Goal: Task Accomplishment & Management: Use online tool/utility

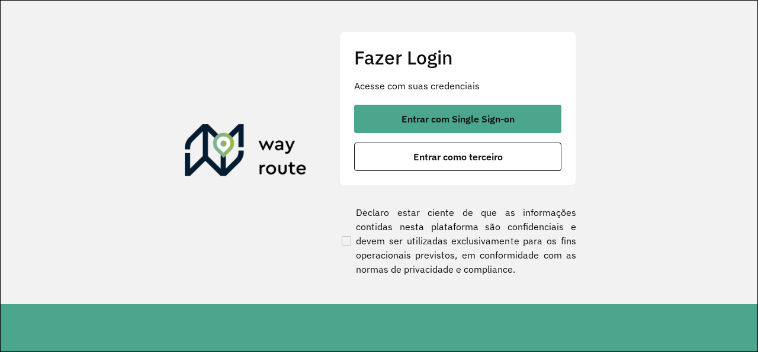
click at [441, 103] on div "Fazer Login Acesse com suas credenciais Entrar com Single Sign-on Entrar como t…" at bounding box center [457, 108] width 237 height 154
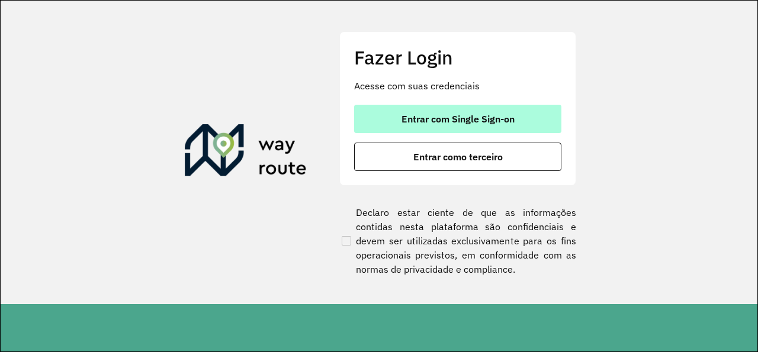
click at [435, 116] on span "Entrar com Single Sign-on" at bounding box center [458, 118] width 113 height 9
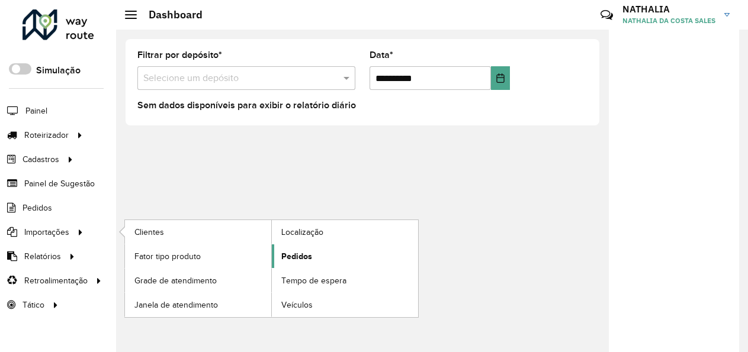
click at [323, 256] on link "Pedidos" at bounding box center [345, 257] width 146 height 24
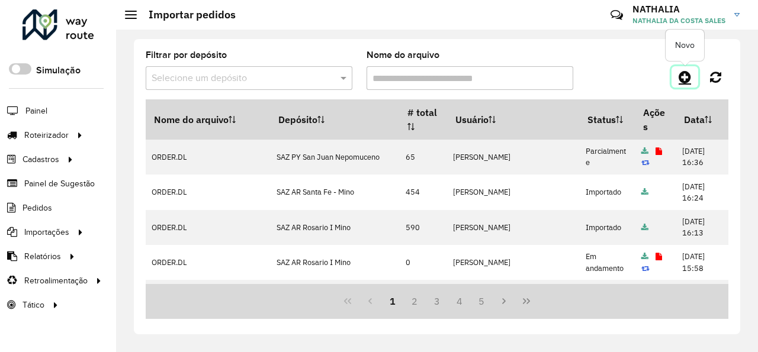
click at [685, 80] on icon at bounding box center [685, 77] width 12 height 14
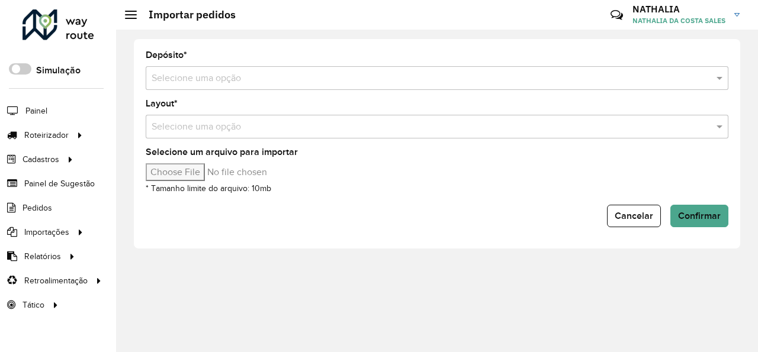
click at [573, 75] on input "text" at bounding box center [425, 79] width 547 height 14
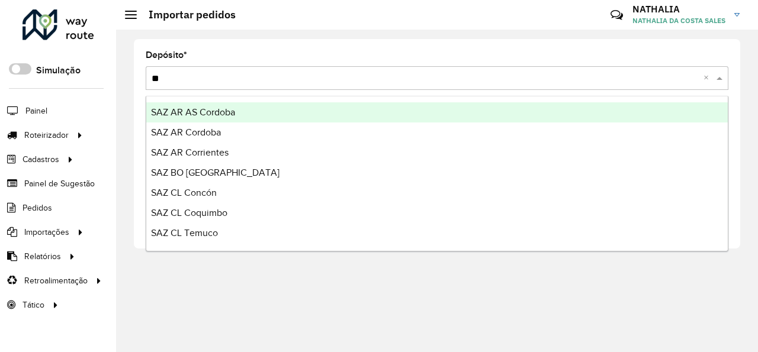
type input "***"
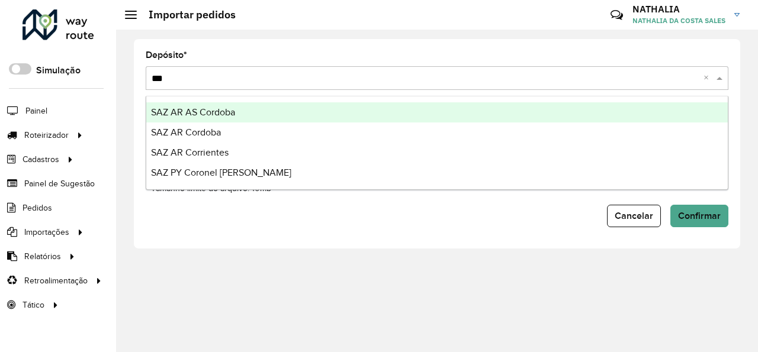
click at [524, 104] on div "SAZ AR AS Cordoba" at bounding box center [437, 112] width 582 height 20
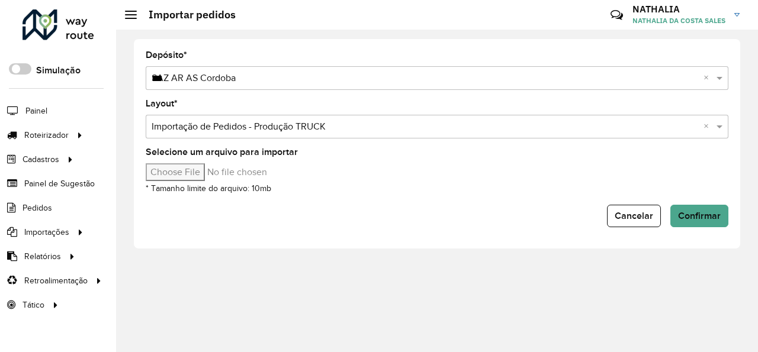
click at [181, 166] on input "Selecione um arquivo para importar" at bounding box center [246, 172] width 201 height 18
type input "**********"
click at [726, 222] on button "Confirmar" at bounding box center [700, 216] width 58 height 23
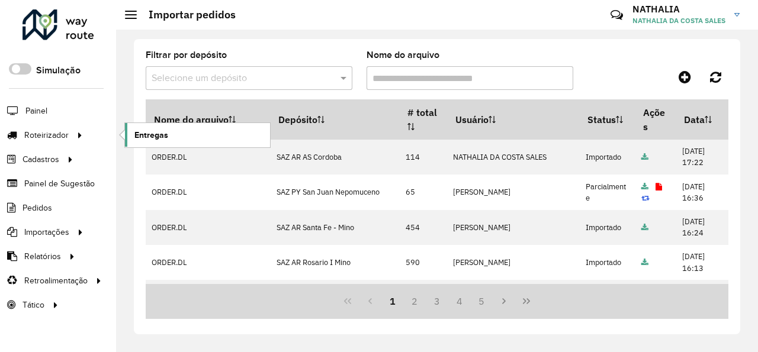
click at [170, 139] on link "Entregas" at bounding box center [197, 135] width 145 height 24
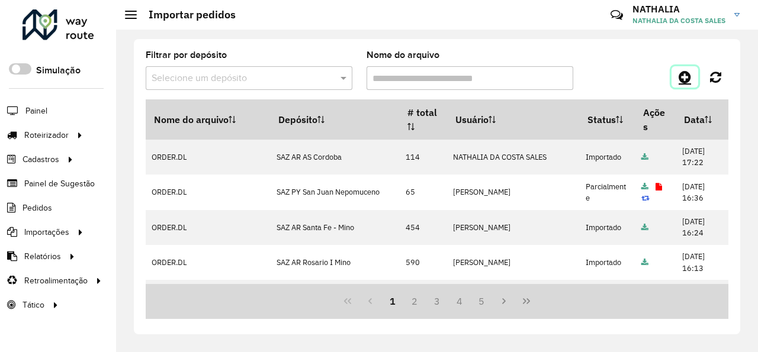
click at [691, 75] on icon at bounding box center [685, 77] width 12 height 14
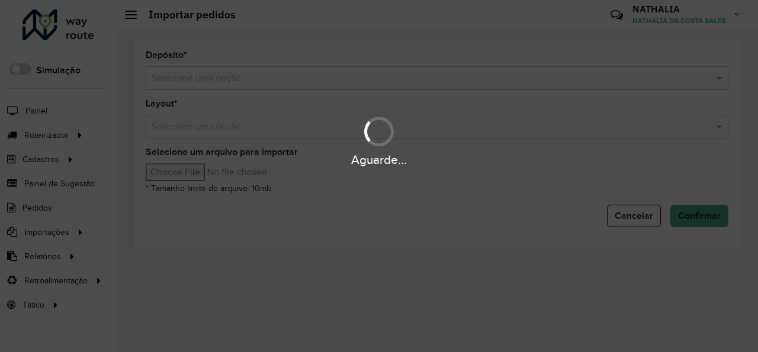
click at [558, 78] on input "text" at bounding box center [425, 79] width 547 height 14
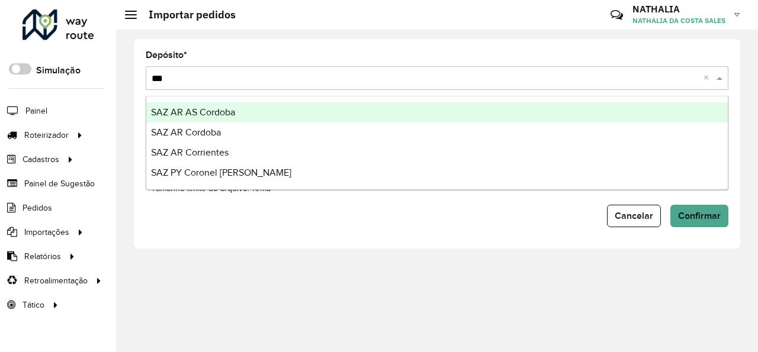
type input "****"
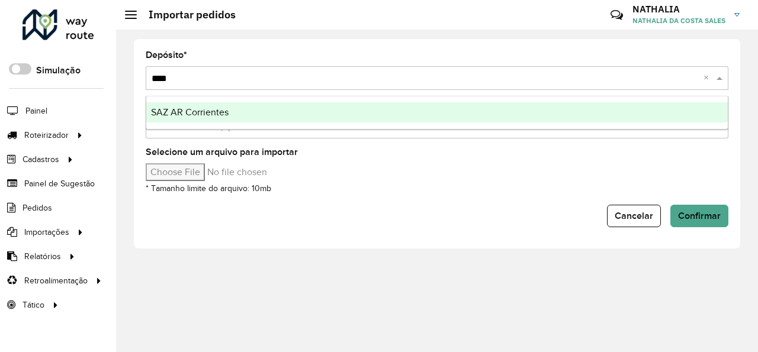
click at [586, 115] on div "SAZ AR Corrientes" at bounding box center [437, 112] width 582 height 20
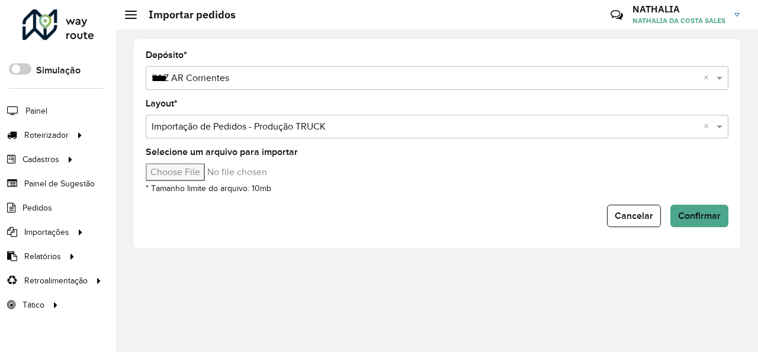
click at [160, 169] on input "Selecione um arquivo para importar" at bounding box center [246, 172] width 201 height 18
type input "**********"
click at [729, 210] on div "Depósito * Selecione uma opção × SAZ AR Corrientes **** × Layout * Selecione um…" at bounding box center [437, 144] width 607 height 210
click at [719, 215] on span "Confirmar" at bounding box center [699, 216] width 43 height 10
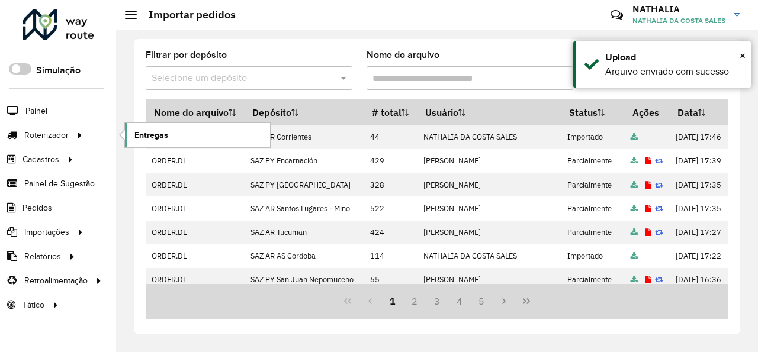
click at [165, 133] on span "Entregas" at bounding box center [151, 135] width 34 height 12
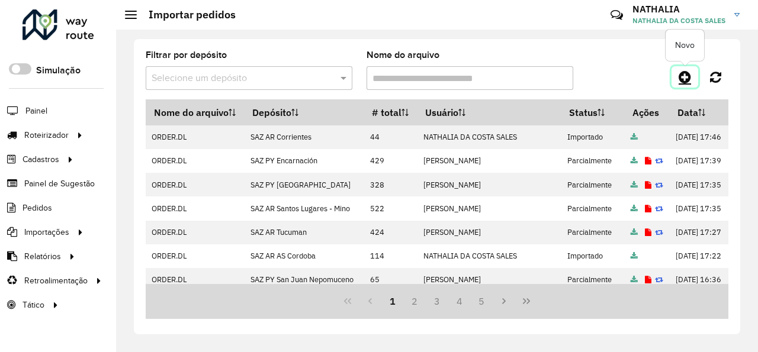
click at [681, 85] on link at bounding box center [685, 76] width 27 height 21
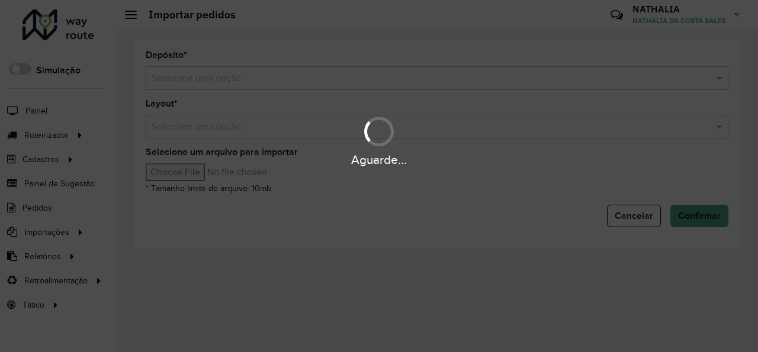
click at [438, 85] on div "Selecione uma opção" at bounding box center [437, 78] width 583 height 24
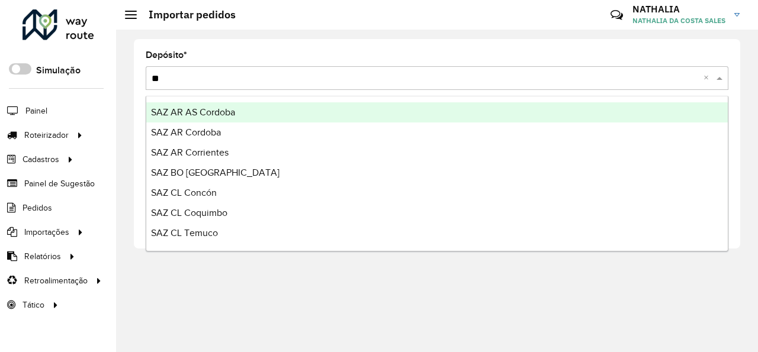
type input "***"
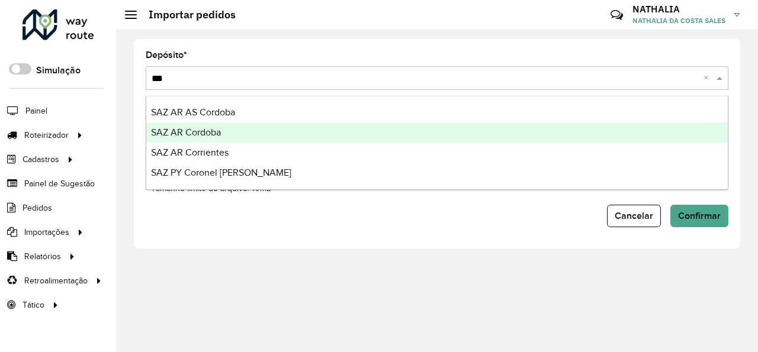
click at [390, 132] on div "SAZ AR Cordoba" at bounding box center [437, 133] width 582 height 20
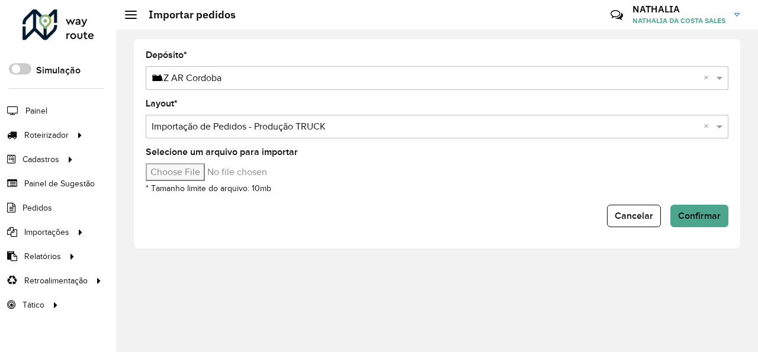
click at [188, 172] on input "Selecione um arquivo para importar" at bounding box center [246, 172] width 201 height 18
type input "**********"
click at [713, 217] on span "Confirmar" at bounding box center [699, 216] width 43 height 10
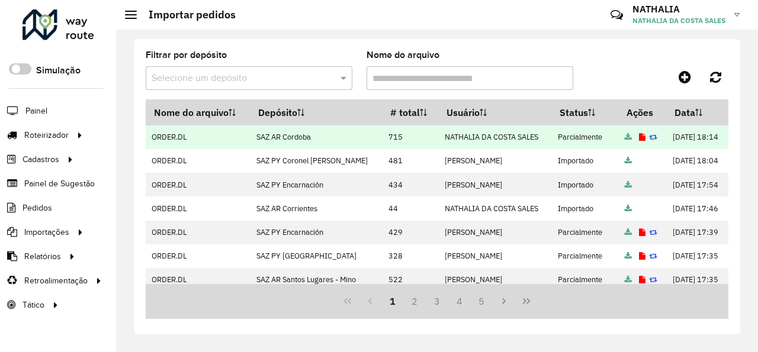
click at [639, 142] on icon at bounding box center [642, 138] width 7 height 8
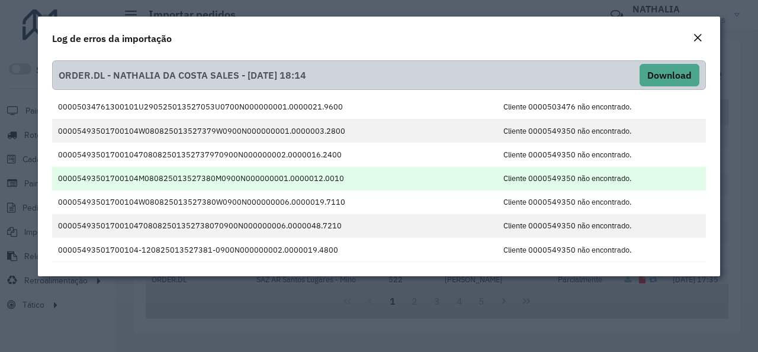
scroll to position [78, 0]
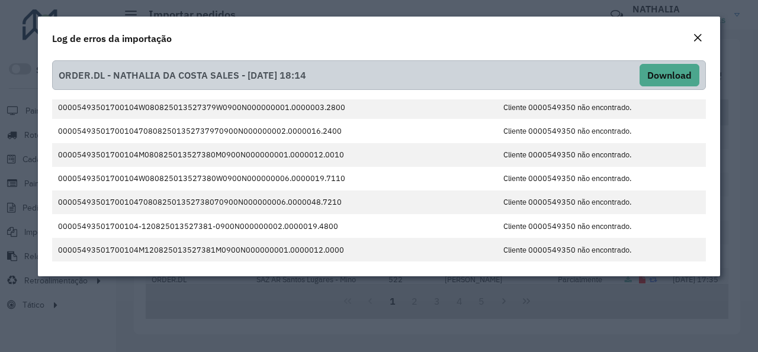
click at [699, 37] on em "Close" at bounding box center [697, 37] width 9 height 9
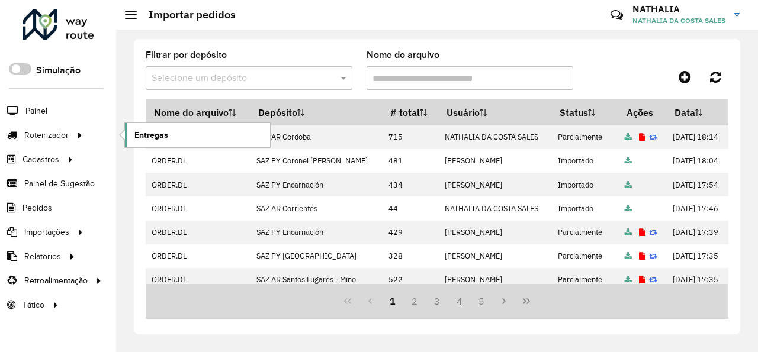
click at [157, 137] on span "Entregas" at bounding box center [151, 135] width 34 height 12
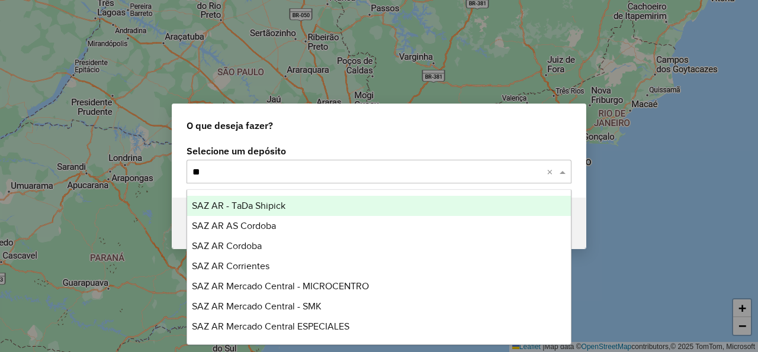
type input "***"
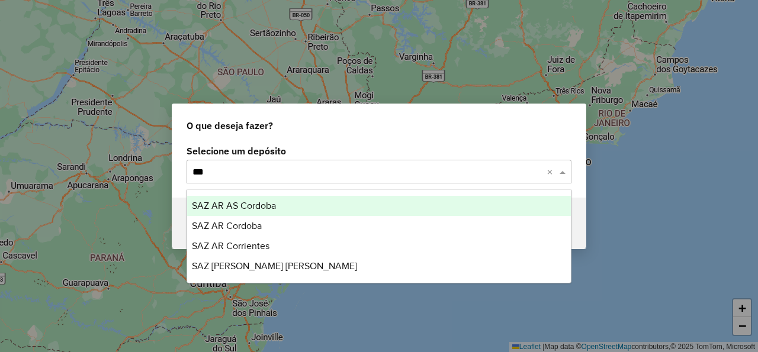
click at [375, 200] on div "SAZ AR AS Cordoba" at bounding box center [379, 206] width 384 height 20
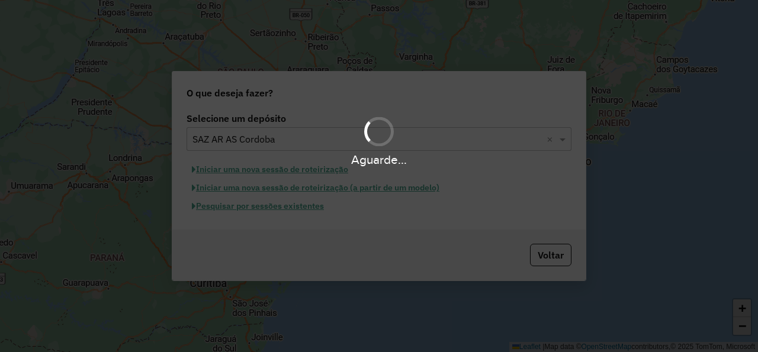
click at [286, 171] on div "Aguarde..." at bounding box center [379, 176] width 758 height 352
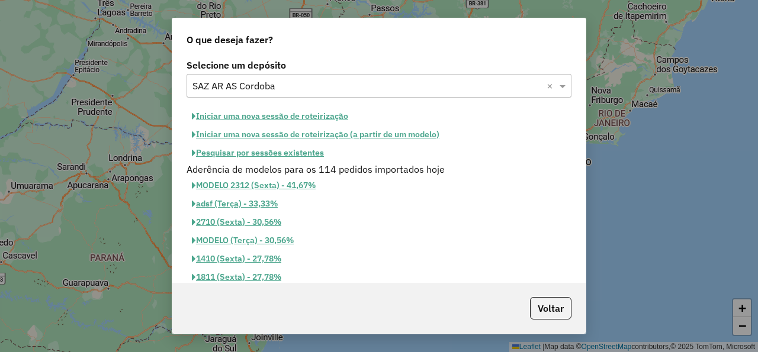
click at [281, 113] on button "Iniciar uma nova sessão de roteirização" at bounding box center [270, 116] width 167 height 18
select select "*"
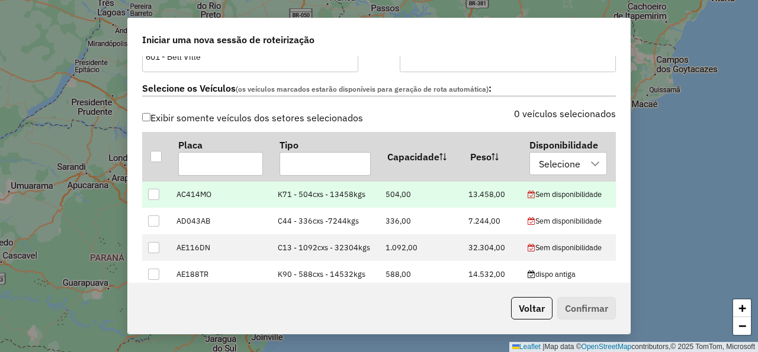
scroll to position [71, 0]
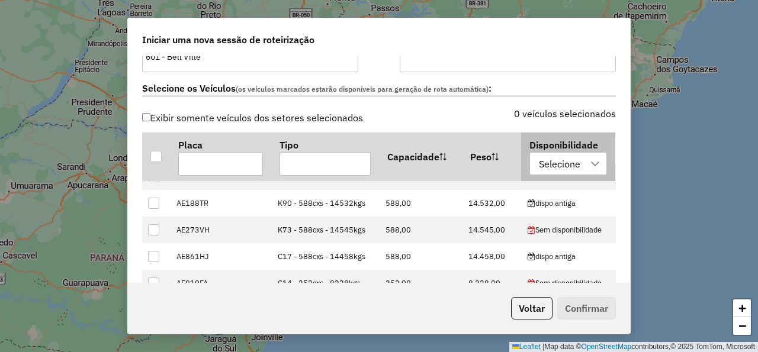
click at [544, 160] on div "Selecione" at bounding box center [560, 163] width 50 height 23
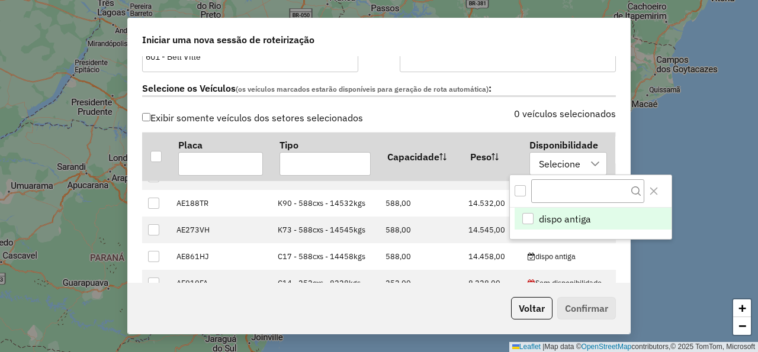
click at [523, 190] on div "All items unselected" at bounding box center [520, 190] width 11 height 11
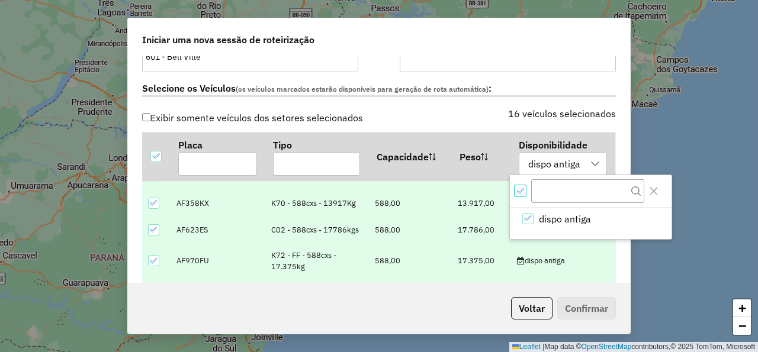
scroll to position [0, 0]
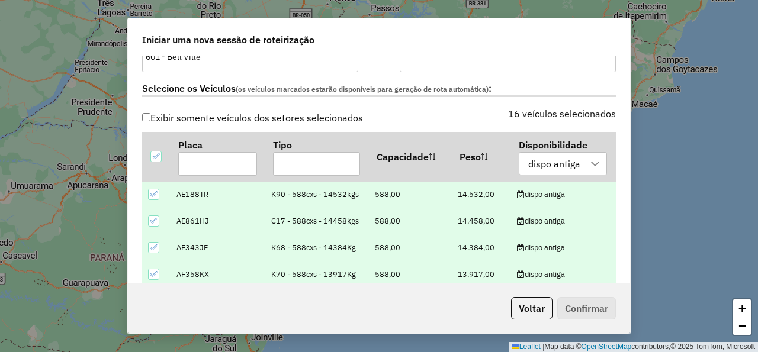
click at [449, 109] on div "Selecione os Veículos (os veículos marcados estarão disponíveis para geração de…" at bounding box center [379, 90] width 488 height 37
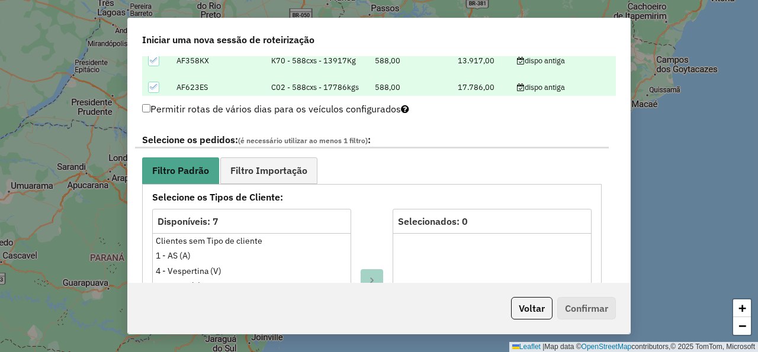
scroll to position [569, 0]
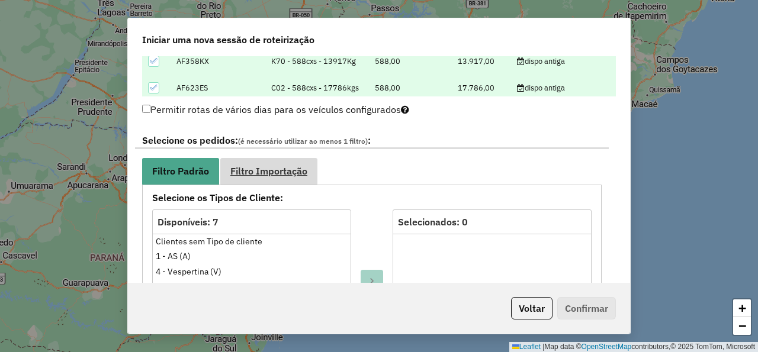
click at [288, 181] on link "Filtro Importação" at bounding box center [268, 171] width 97 height 27
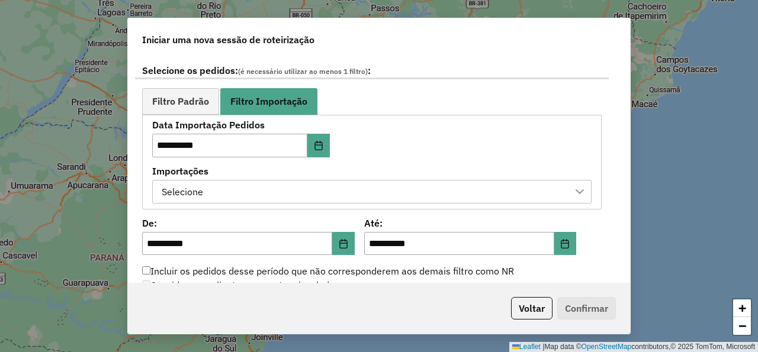
scroll to position [640, 0]
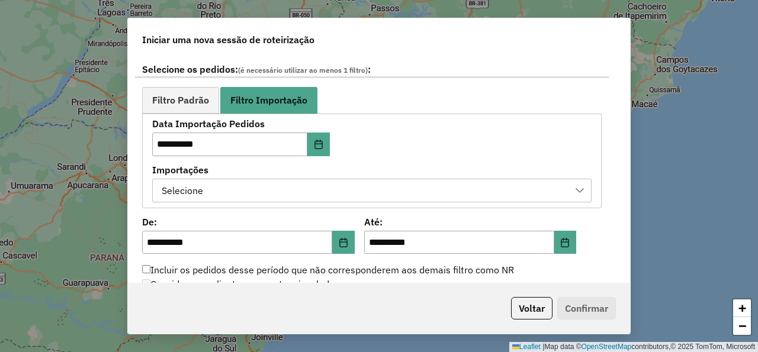
click at [445, 191] on div "Selecione" at bounding box center [363, 190] width 411 height 23
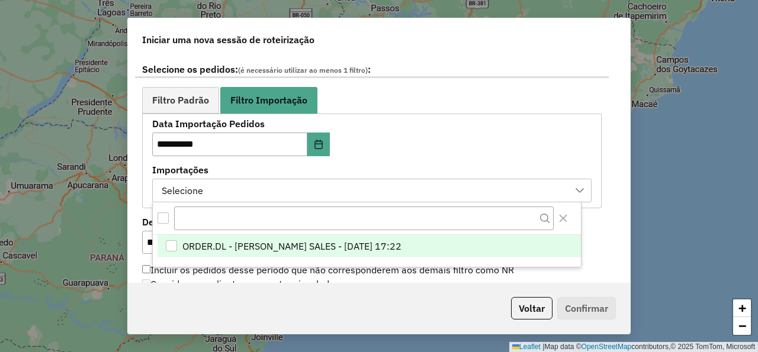
click at [402, 242] on span "ORDER.DL - NATHALIA DA COSTA SALES - 11/08/2025 17:22" at bounding box center [291, 246] width 219 height 14
click at [470, 102] on ul "Filtro Padrão Filtro Importação" at bounding box center [372, 100] width 460 height 27
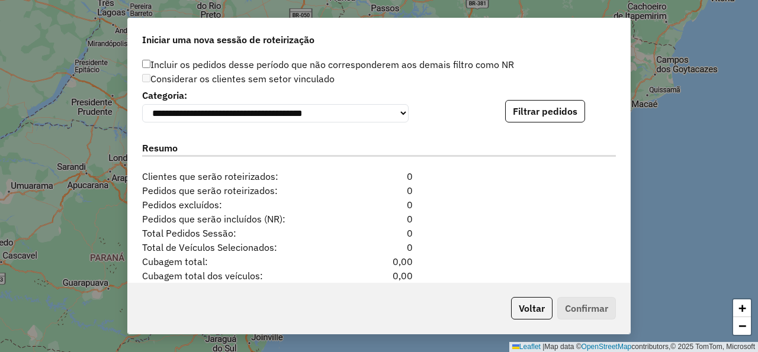
scroll to position [853, 0]
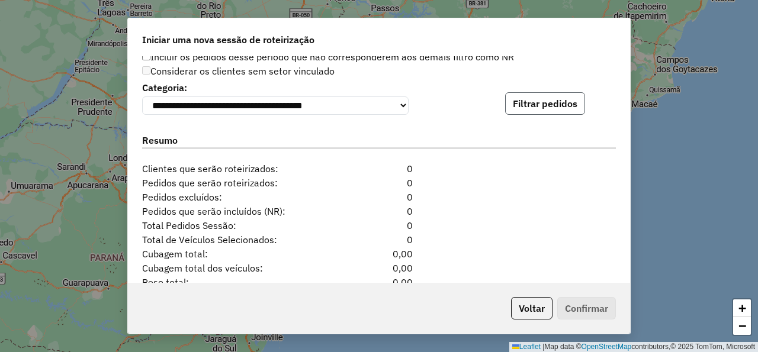
click at [534, 106] on button "Filtrar pedidos" at bounding box center [545, 103] width 80 height 23
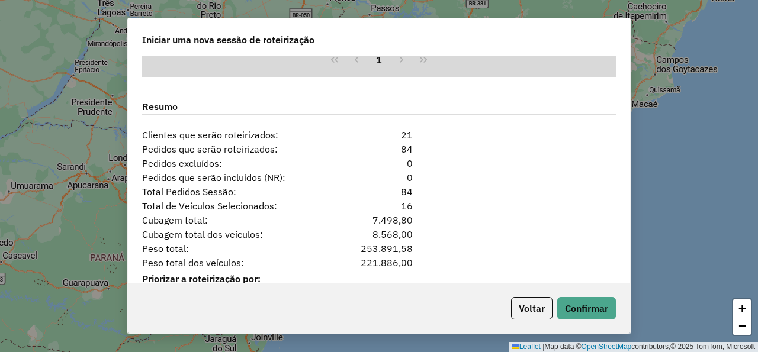
scroll to position [1198, 0]
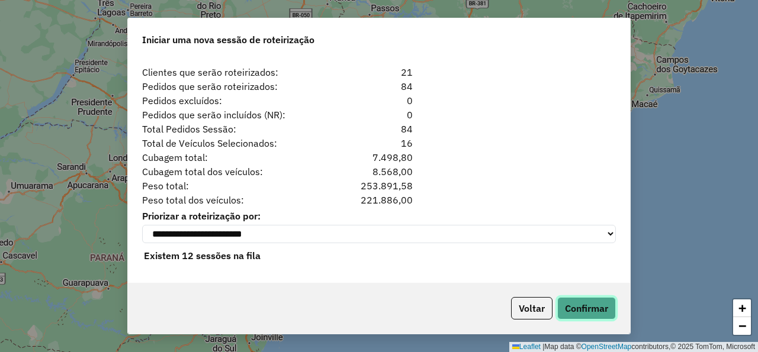
click at [596, 310] on button "Confirmar" at bounding box center [586, 308] width 59 height 23
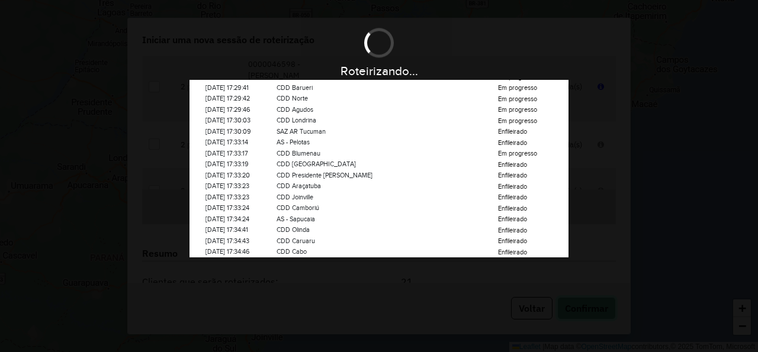
scroll to position [0, 0]
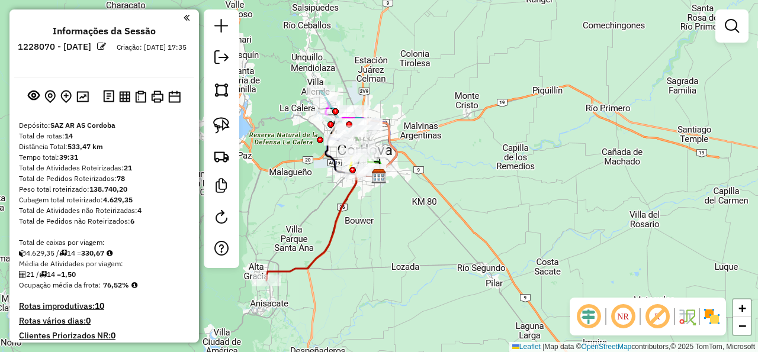
click at [383, 295] on div "Janela de atendimento Grade de atendimento Capacidade Transportadoras Veículos …" at bounding box center [379, 176] width 758 height 352
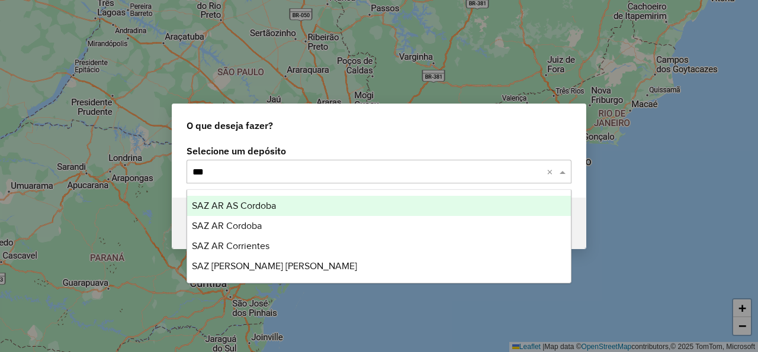
type input "****"
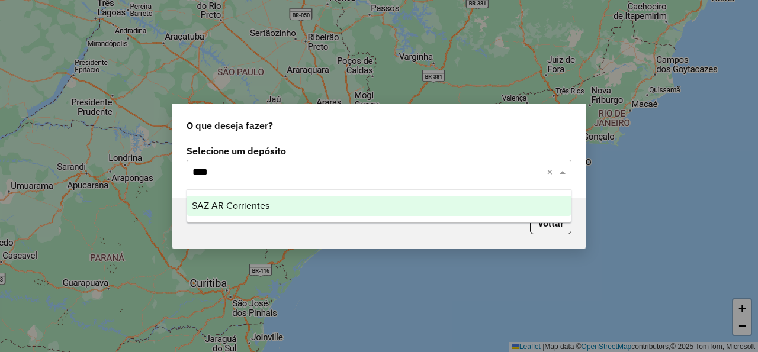
click at [322, 200] on div "SAZ AR Corrientes" at bounding box center [379, 206] width 384 height 20
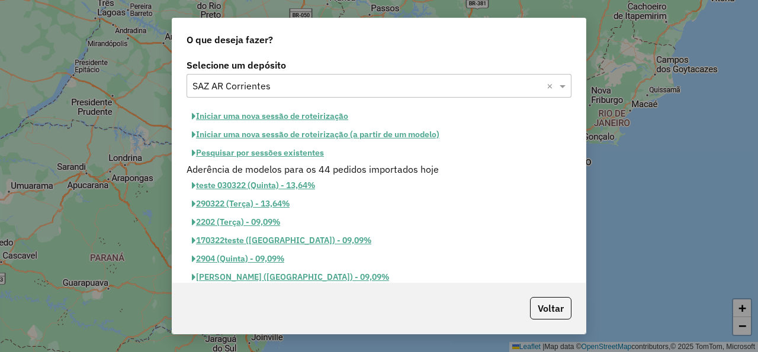
click at [260, 114] on button "Iniciar uma nova sessão de roteirização" at bounding box center [270, 116] width 167 height 18
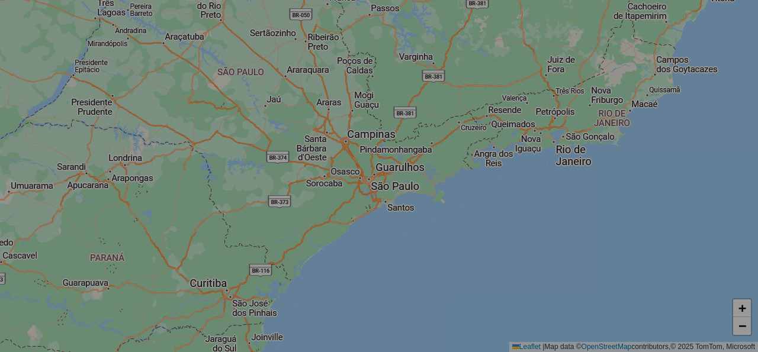
select select "*"
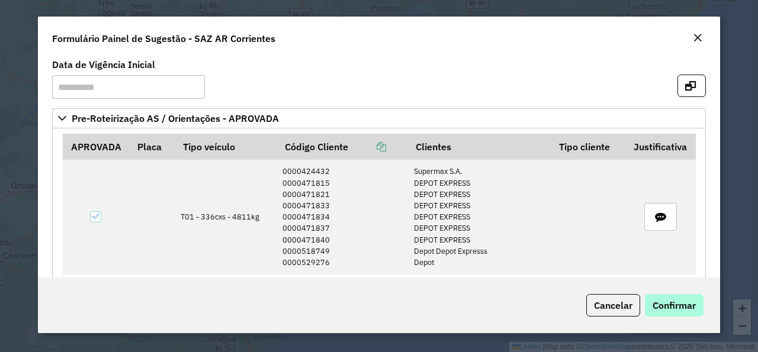
click at [676, 318] on div "Cancelar Confirmar" at bounding box center [379, 306] width 682 height 56
click at [676, 312] on button "Confirmar" at bounding box center [674, 305] width 59 height 23
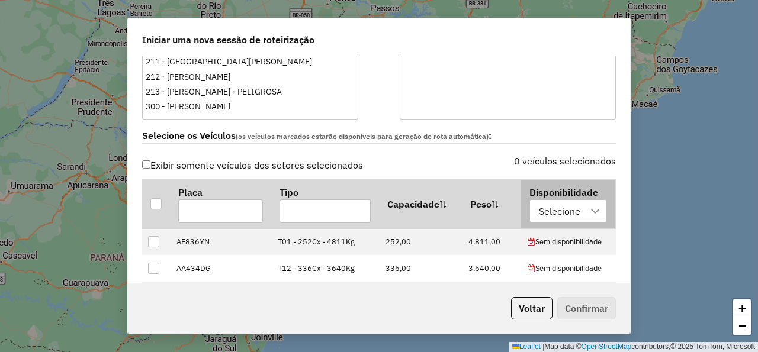
scroll to position [355, 0]
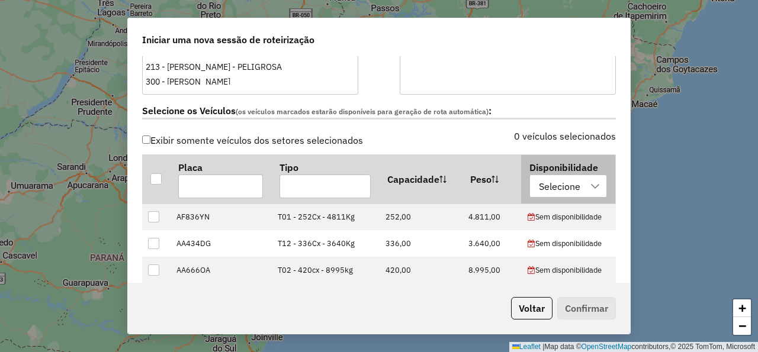
click at [557, 186] on div "Selecione" at bounding box center [560, 186] width 50 height 23
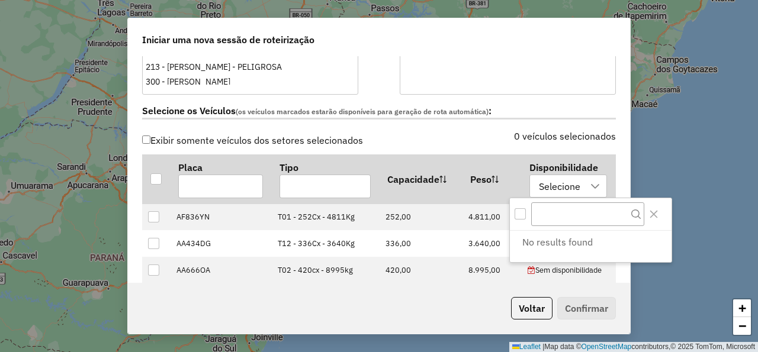
click at [521, 210] on div "All items unselected" at bounding box center [520, 214] width 11 height 11
click at [488, 138] on div "0 veículos selecionados" at bounding box center [501, 143] width 244 height 23
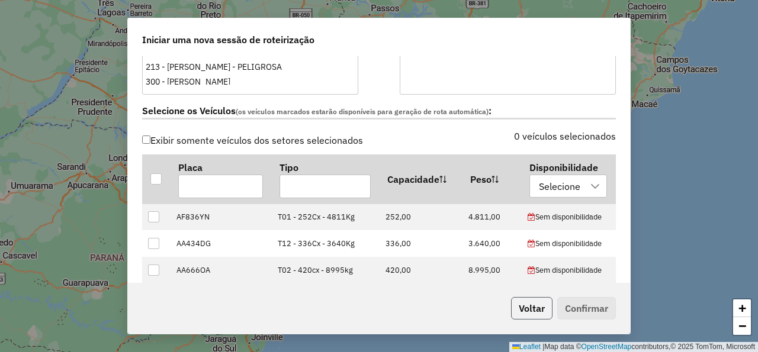
click at [524, 303] on button "Voltar" at bounding box center [531, 308] width 41 height 23
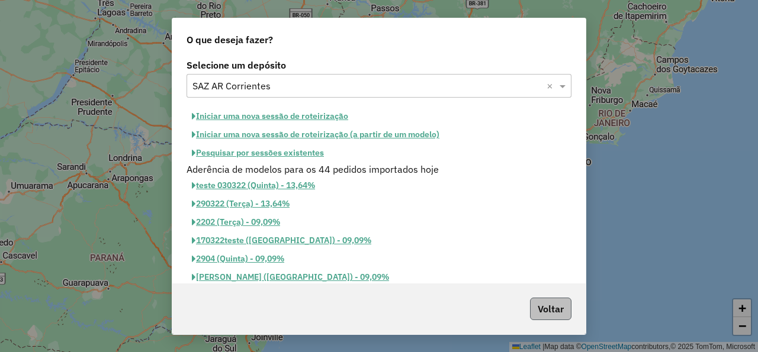
scroll to position [333, 0]
click at [537, 310] on button "Voltar" at bounding box center [550, 308] width 41 height 23
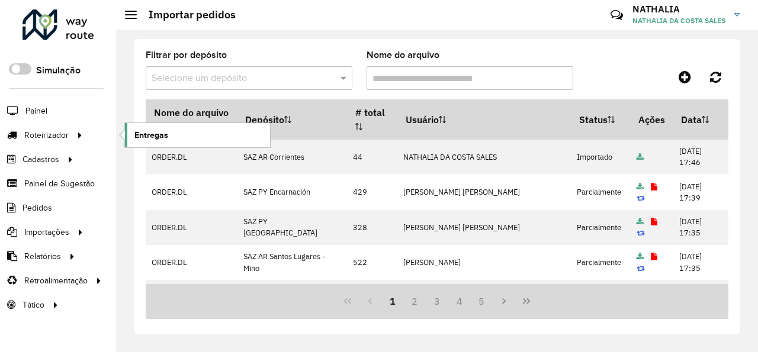
click at [165, 138] on span "Entregas" at bounding box center [151, 135] width 34 height 12
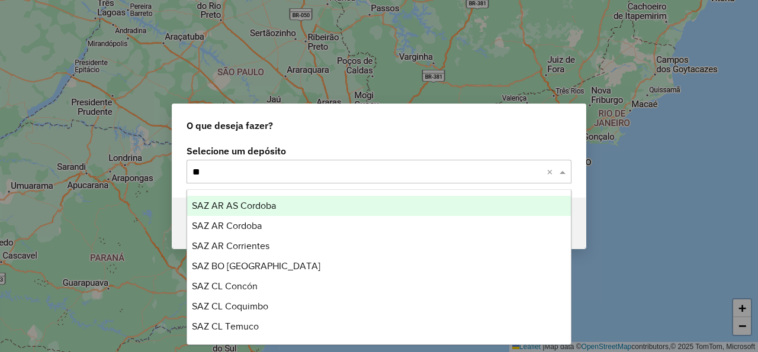
type input "***"
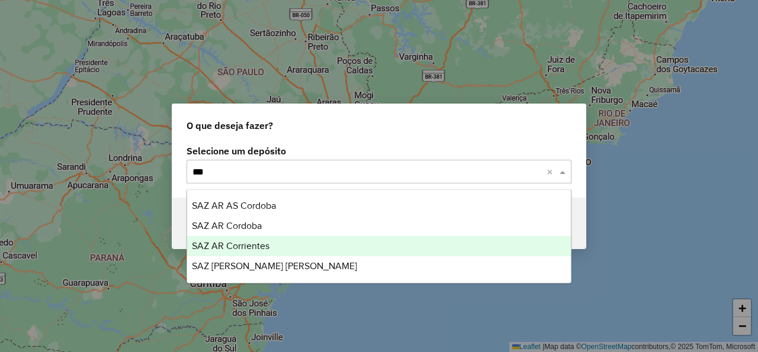
click at [265, 246] on span "SAZ AR Corrientes" at bounding box center [231, 246] width 78 height 10
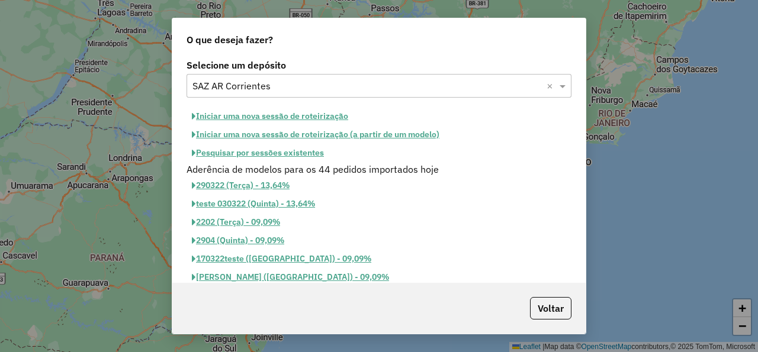
click at [320, 116] on button "Iniciar uma nova sessão de roteirização" at bounding box center [270, 116] width 167 height 18
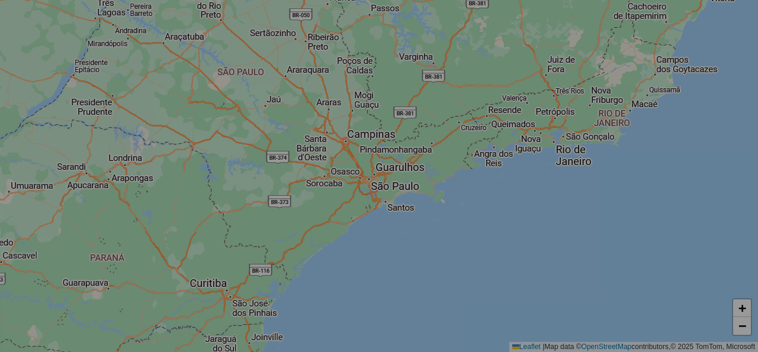
select select "*"
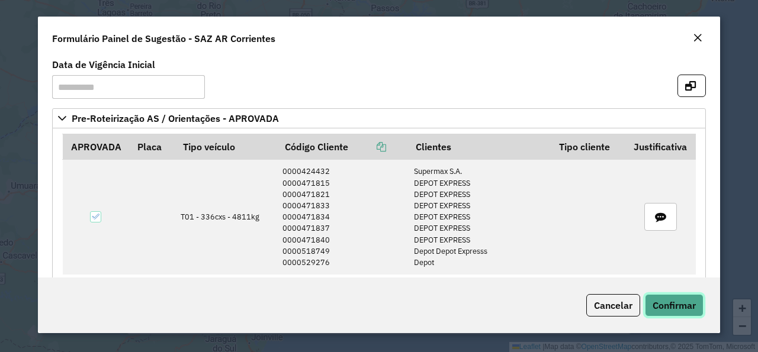
click at [661, 299] on button "Confirmar" at bounding box center [674, 305] width 59 height 23
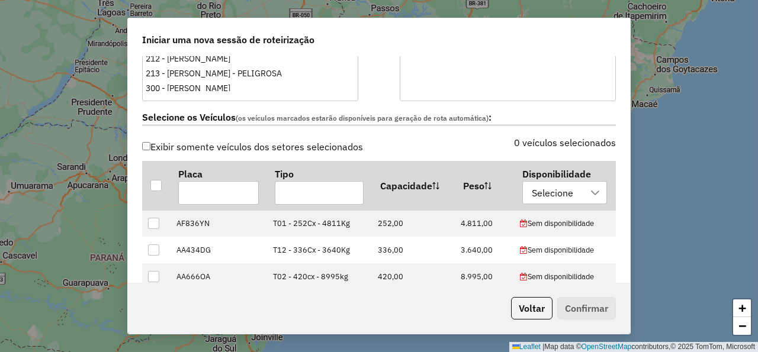
scroll to position [355, 0]
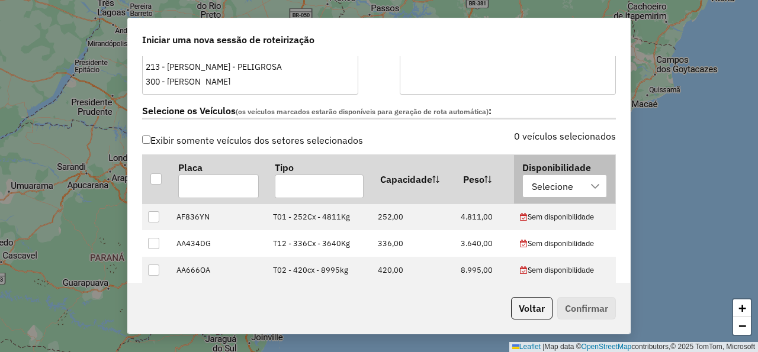
click at [538, 184] on div "Selecione" at bounding box center [553, 186] width 50 height 23
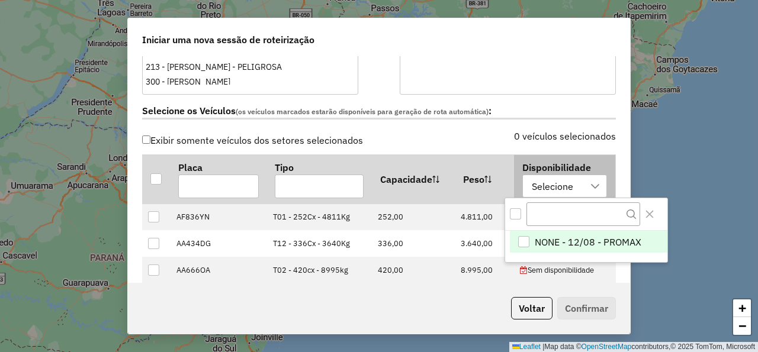
scroll to position [8, 62]
click at [512, 217] on div "All items unselected" at bounding box center [515, 214] width 11 height 11
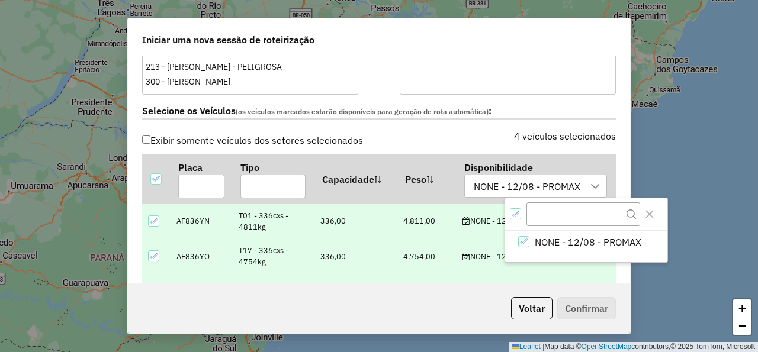
click at [442, 117] on label "Selecione os Veículos (os veículos marcados estarão disponíveis para geração de…" at bounding box center [379, 112] width 474 height 16
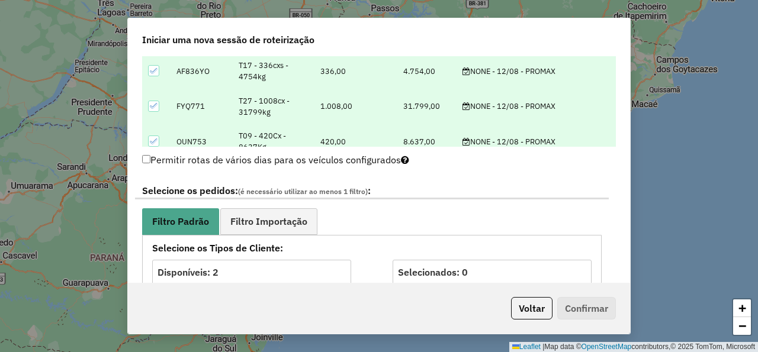
scroll to position [569, 0]
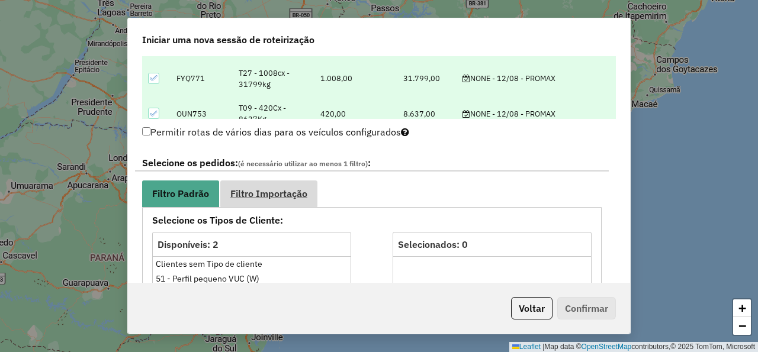
click at [303, 190] on span "Filtro Importação" at bounding box center [268, 193] width 77 height 9
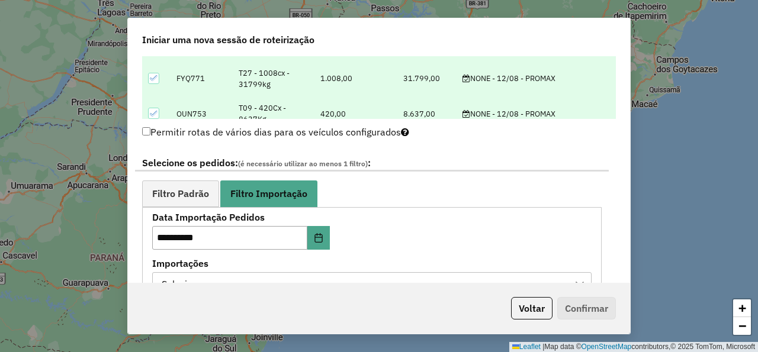
scroll to position [711, 0]
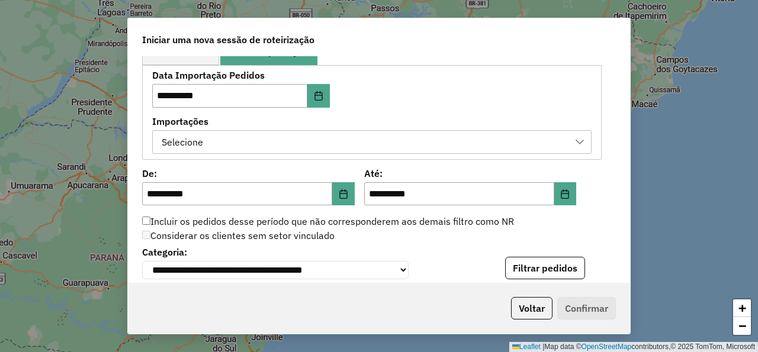
click at [425, 138] on div "Selecione" at bounding box center [363, 142] width 411 height 23
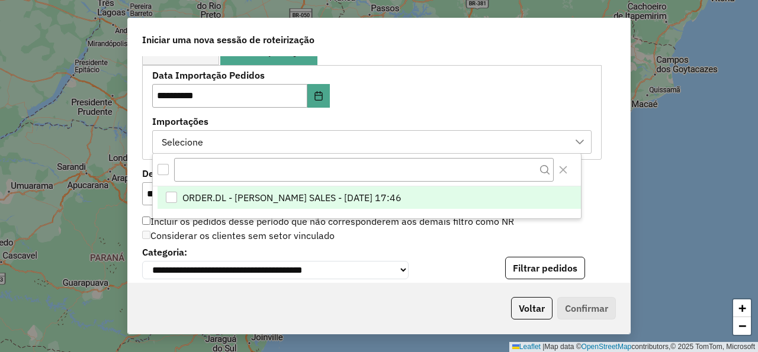
click at [402, 199] on span "ORDER.DL - NATHALIA DA COSTA SALES - 11/08/2025 17:46" at bounding box center [291, 198] width 219 height 14
click at [454, 101] on div "**********" at bounding box center [372, 112] width 440 height 82
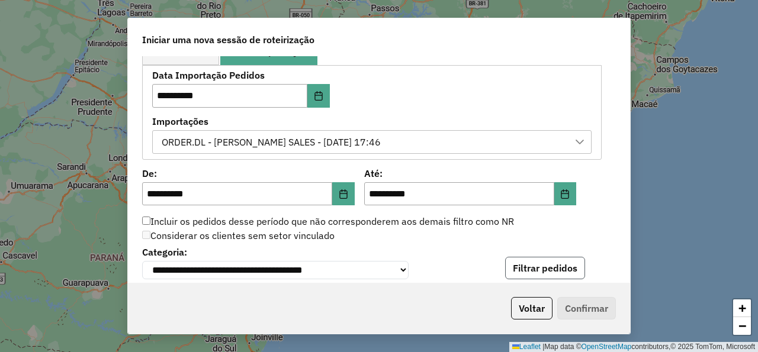
click at [536, 273] on button "Filtrar pedidos" at bounding box center [545, 268] width 80 height 23
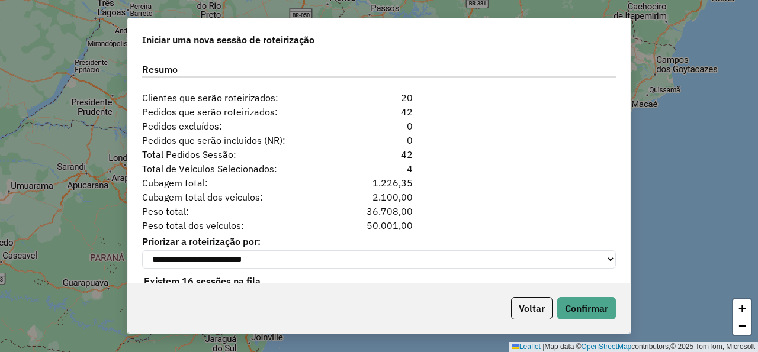
scroll to position [1220, 0]
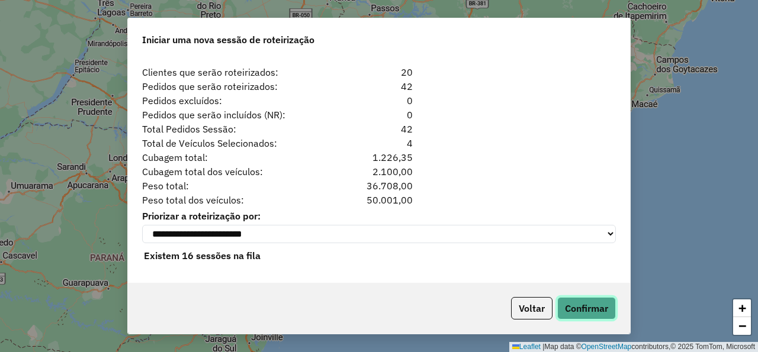
click at [580, 309] on button "Confirmar" at bounding box center [586, 308] width 59 height 23
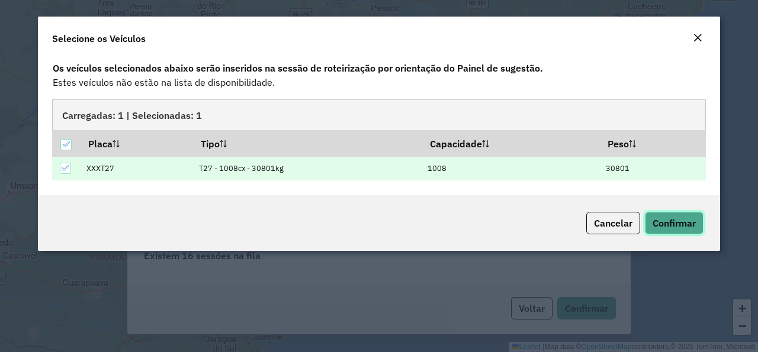
click at [685, 225] on span "Confirmar" at bounding box center [674, 223] width 43 height 12
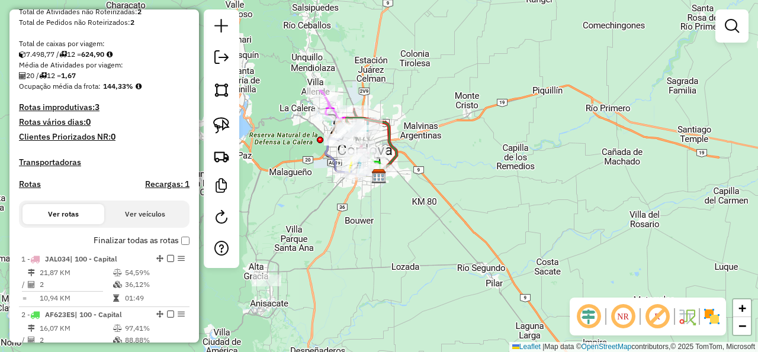
scroll to position [213, 0]
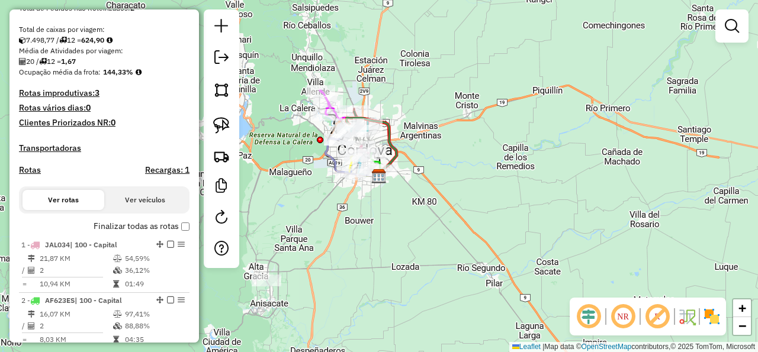
click at [32, 171] on h4 "Rotas" at bounding box center [30, 170] width 22 height 10
select select "*"
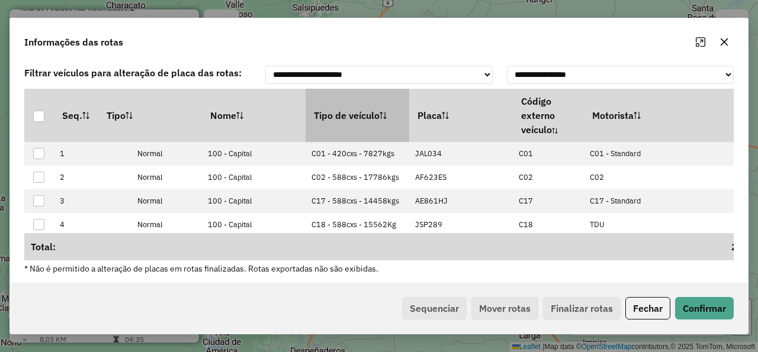
click at [378, 110] on th "Tipo de veículo" at bounding box center [358, 115] width 104 height 53
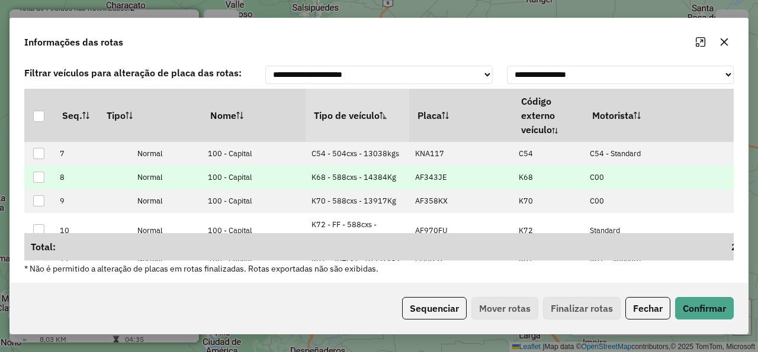
scroll to position [71, 0]
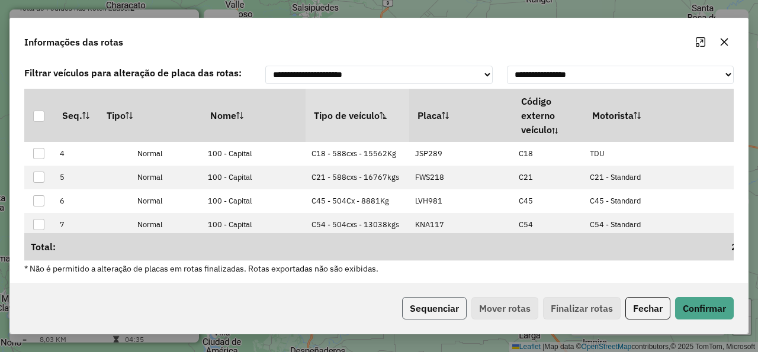
click at [448, 304] on button "Sequenciar" at bounding box center [434, 308] width 65 height 23
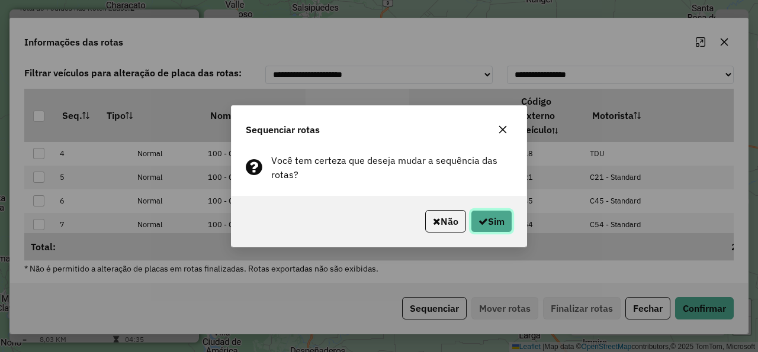
click at [496, 221] on button "Sim" at bounding box center [491, 221] width 41 height 23
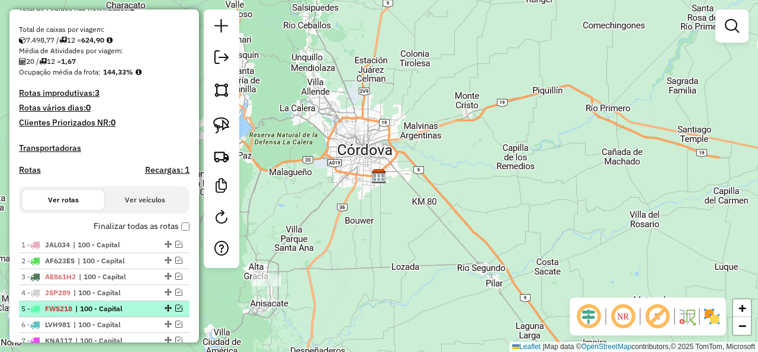
scroll to position [267, 0]
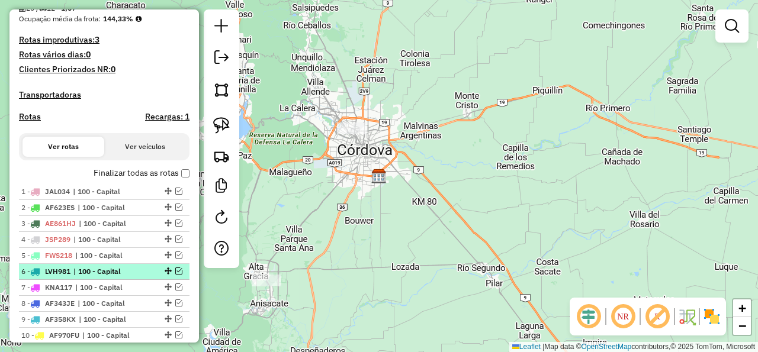
click at [175, 271] on em at bounding box center [178, 271] width 7 height 7
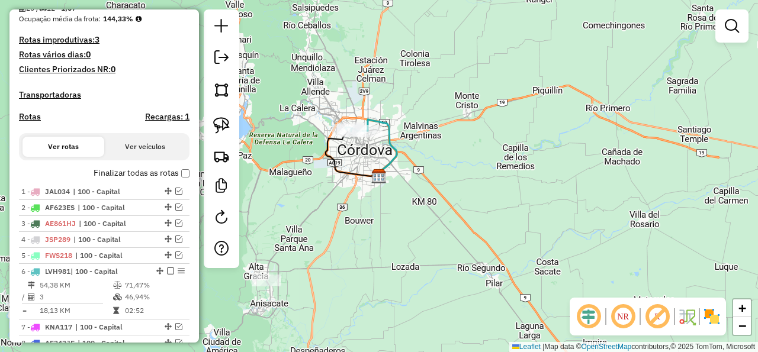
click at [390, 138] on icon at bounding box center [382, 148] width 29 height 57
select select "**********"
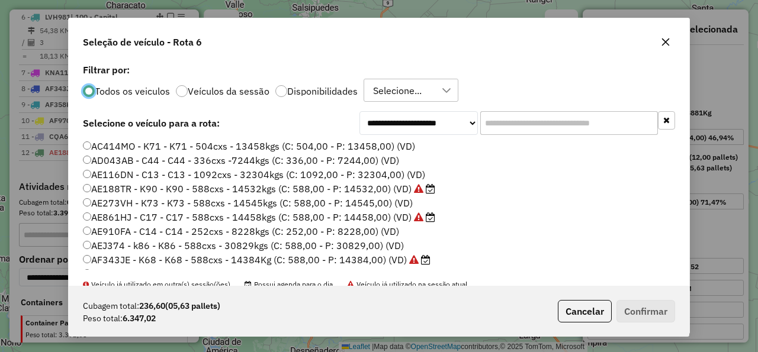
scroll to position [7, 4]
click at [307, 90] on label "Disponibilidades" at bounding box center [322, 90] width 70 height 9
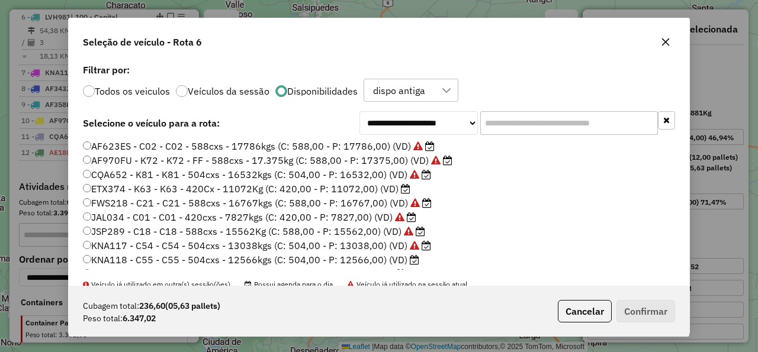
scroll to position [97, 0]
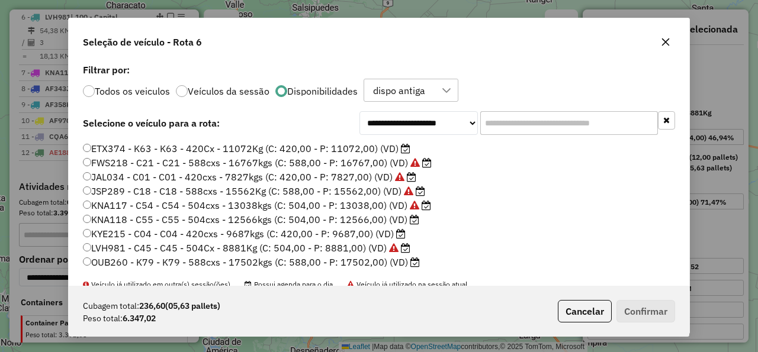
click at [340, 235] on label "KYE215 - C04 - C04 - 420cxs - 9687kgs (C: 420,00 - P: 9687,00) (VD)" at bounding box center [244, 234] width 323 height 14
click at [664, 311] on button "Confirmar" at bounding box center [646, 311] width 59 height 23
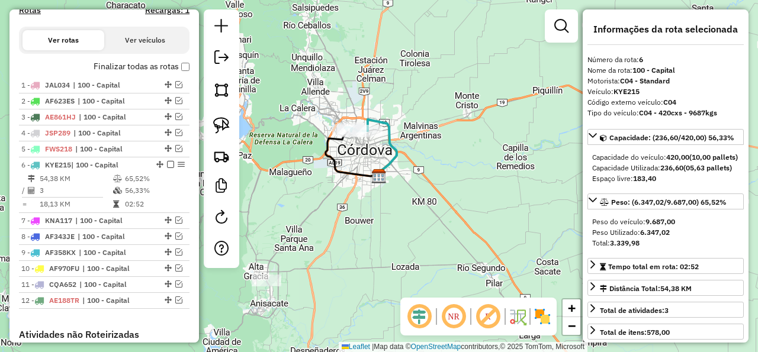
scroll to position [361, 0]
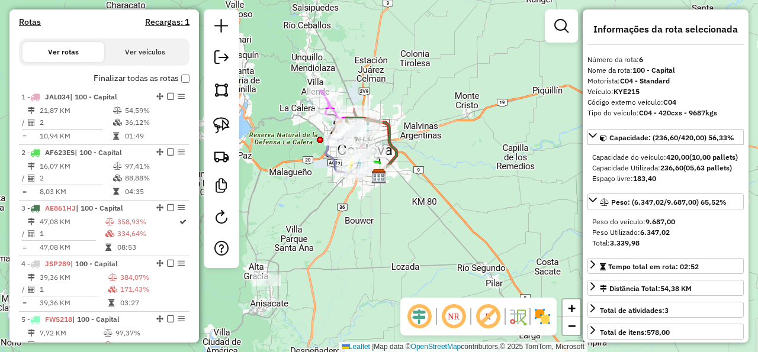
click at [21, 26] on h4 "Rotas" at bounding box center [30, 22] width 22 height 10
select select
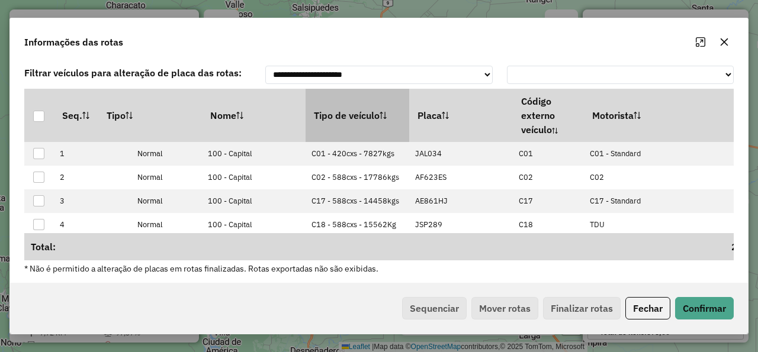
click at [342, 120] on th "Tipo de veículo" at bounding box center [358, 115] width 104 height 53
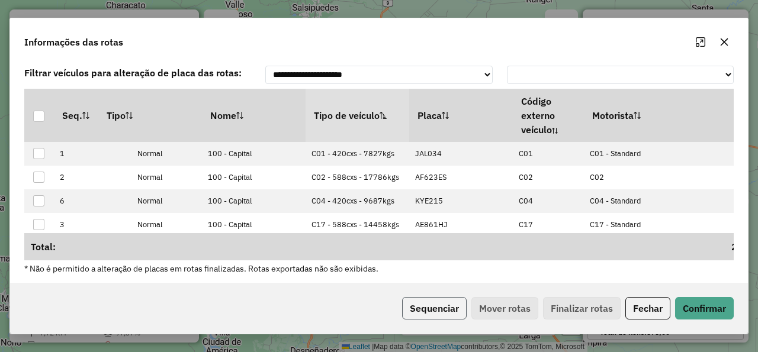
click at [423, 305] on button "Sequenciar" at bounding box center [434, 308] width 65 height 23
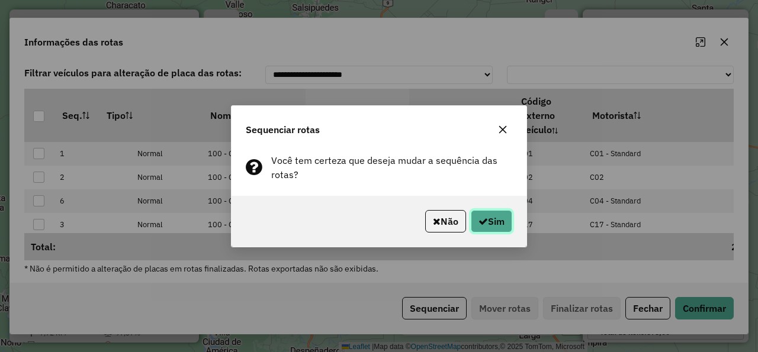
click at [483, 226] on button "Sim" at bounding box center [491, 221] width 41 height 23
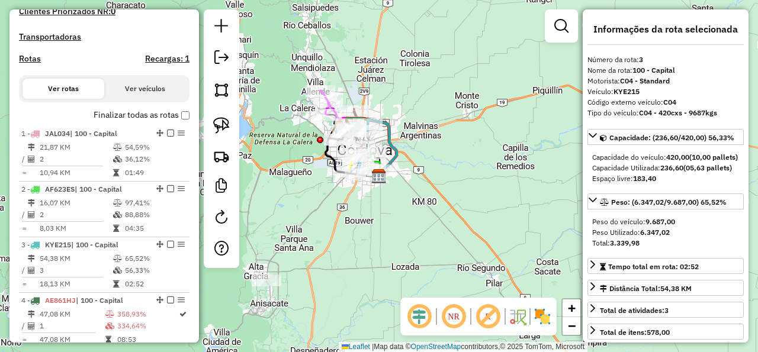
scroll to position [320, 0]
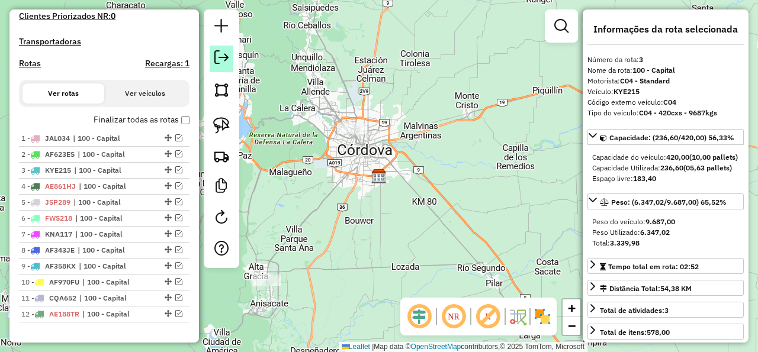
click at [214, 57] on link at bounding box center [222, 59] width 24 height 27
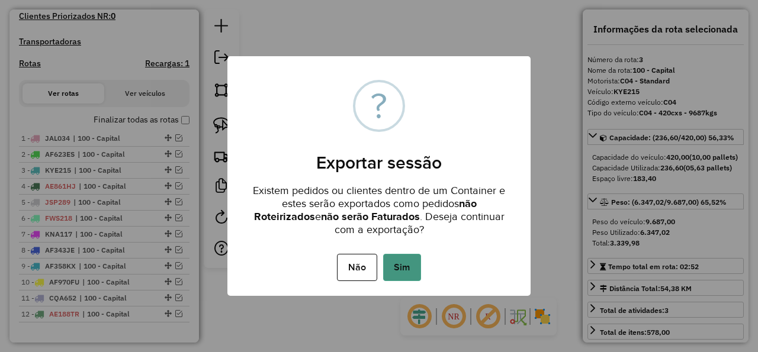
click at [409, 275] on button "Sim" at bounding box center [402, 267] width 38 height 27
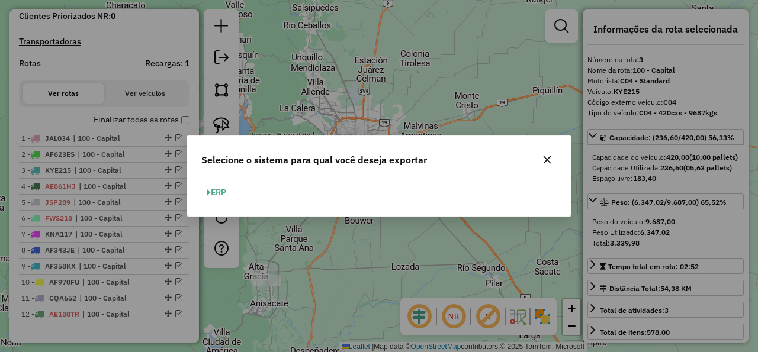
click at [213, 191] on button "ERP" at bounding box center [216, 193] width 30 height 18
select select "*********"
select select "**"
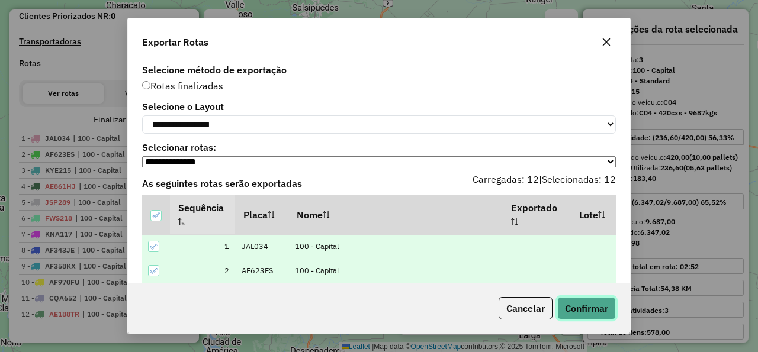
click at [594, 310] on button "Confirmar" at bounding box center [586, 308] width 59 height 23
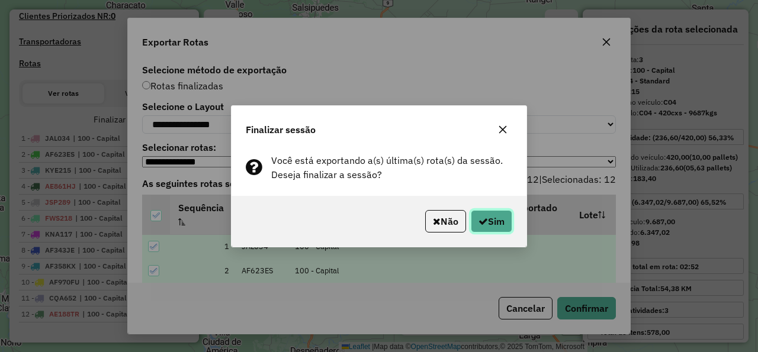
click at [492, 216] on button "Sim" at bounding box center [491, 221] width 41 height 23
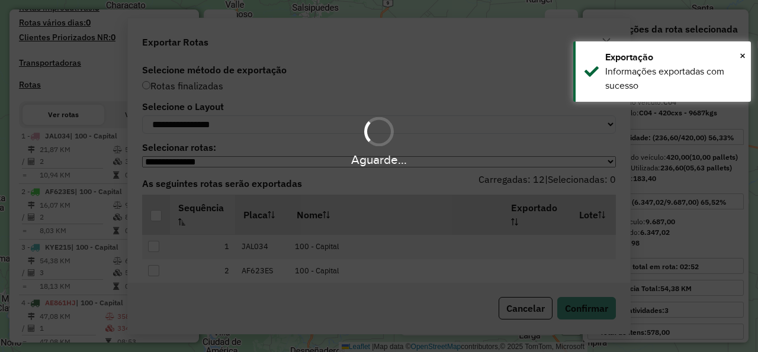
scroll to position [352, 0]
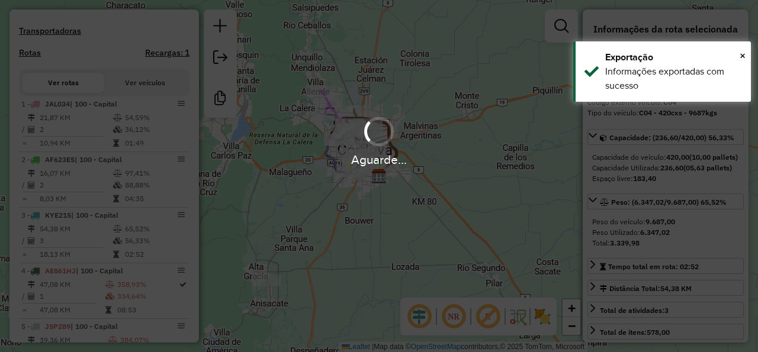
click at [220, 62] on div "Aguarde..." at bounding box center [379, 176] width 758 height 352
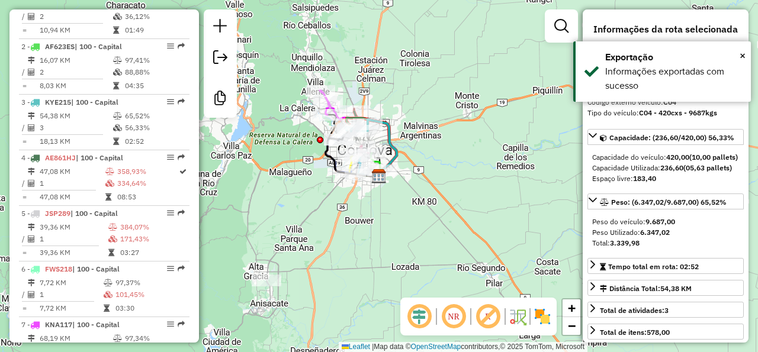
scroll to position [561, 0]
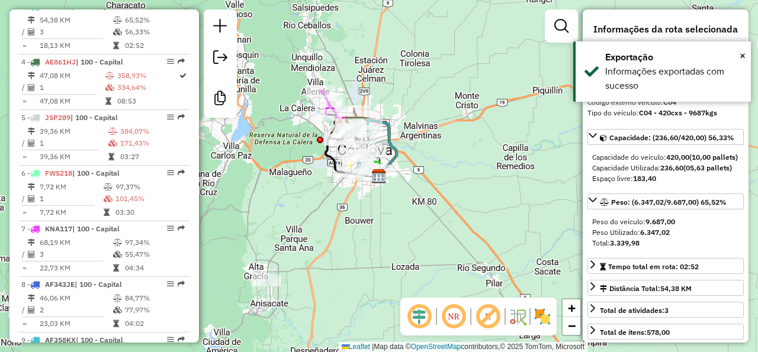
click at [221, 61] on em at bounding box center [220, 57] width 14 height 14
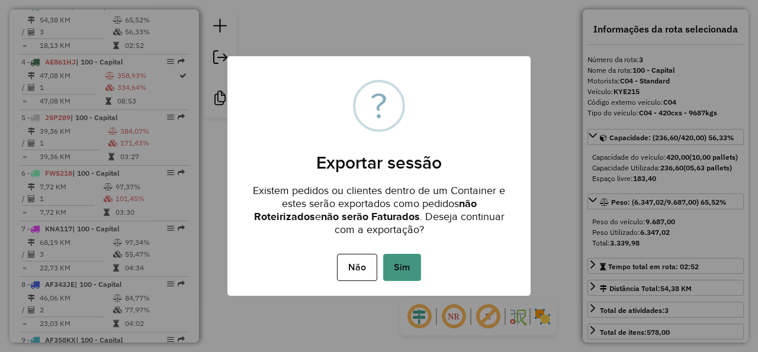
click at [405, 259] on button "Sim" at bounding box center [402, 267] width 38 height 27
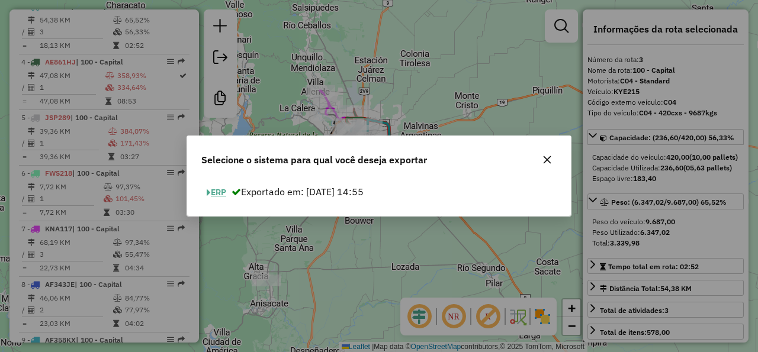
click at [223, 191] on button "ERP" at bounding box center [216, 193] width 30 height 18
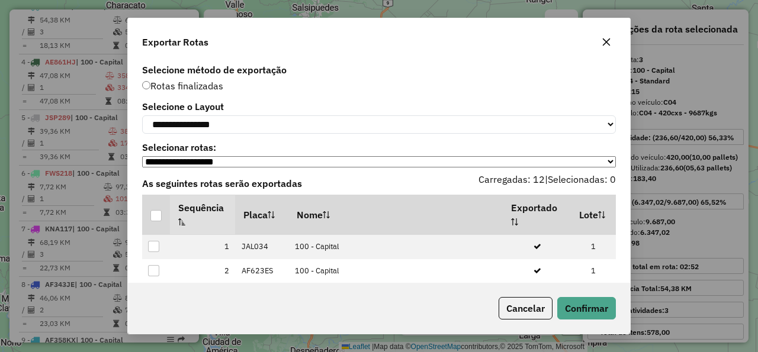
click at [288, 115] on div "**********" at bounding box center [379, 117] width 474 height 31
click at [142, 116] on select "**********" at bounding box center [379, 125] width 474 height 18
select select "*********"
click option "*********" at bounding box center [0, 0] width 0 height 0
click at [155, 222] on div at bounding box center [155, 215] width 11 height 11
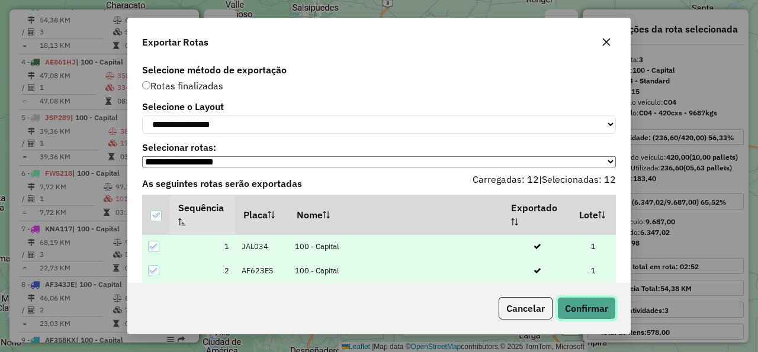
click at [596, 304] on button "Confirmar" at bounding box center [586, 308] width 59 height 23
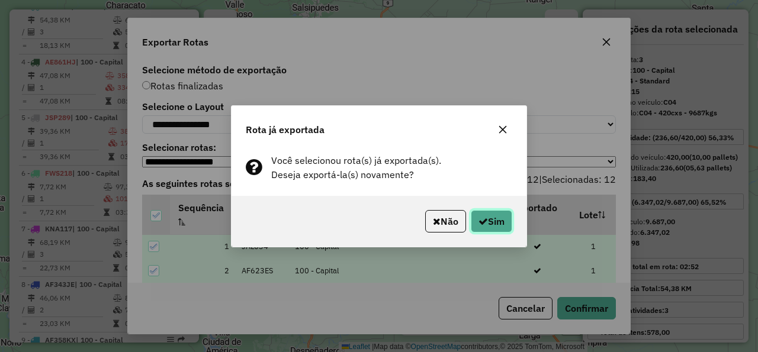
click at [489, 225] on button "Sim" at bounding box center [491, 221] width 41 height 23
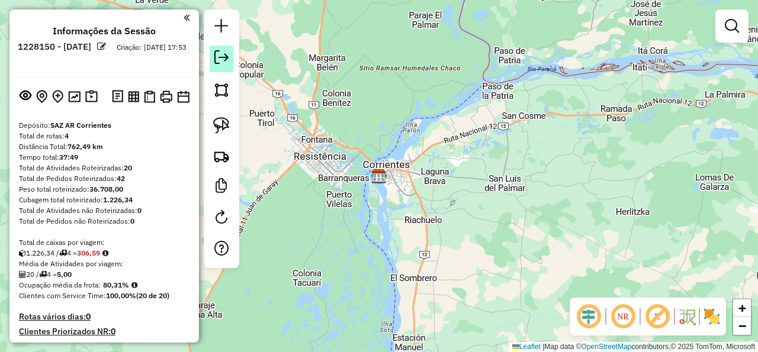
click at [219, 57] on em at bounding box center [221, 57] width 14 height 14
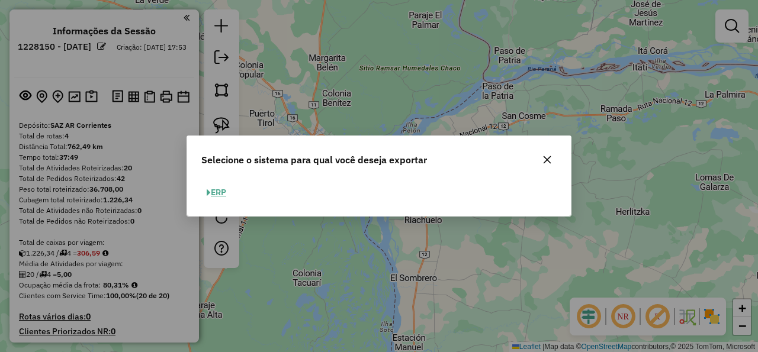
click at [227, 193] on button "ERP" at bounding box center [216, 193] width 30 height 18
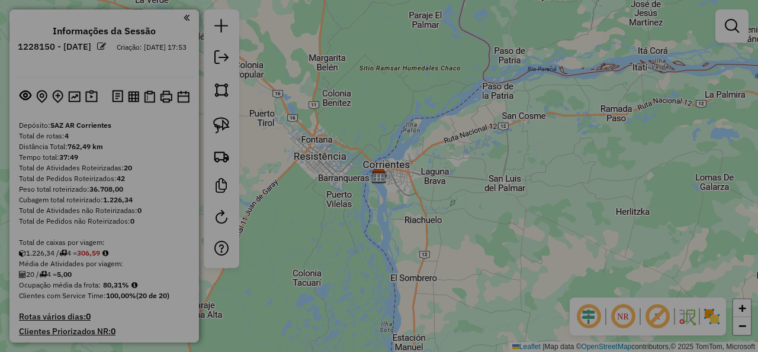
select select "*********"
select select "**"
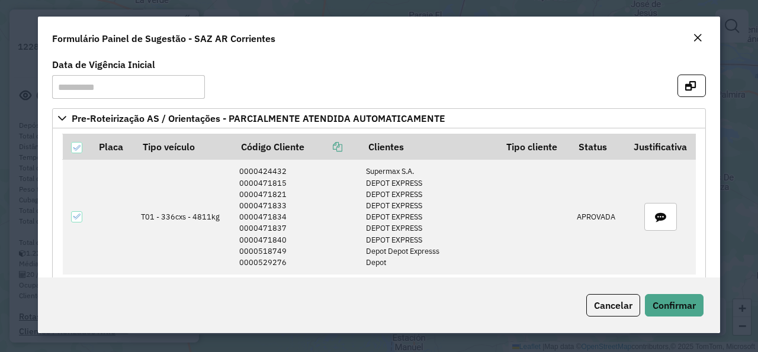
click at [701, 40] on em "Close" at bounding box center [697, 37] width 9 height 9
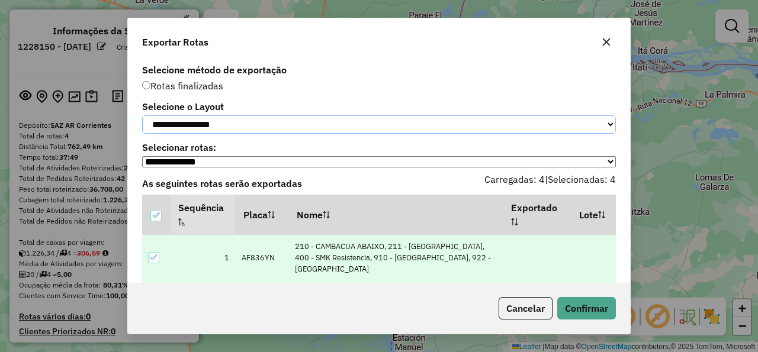
click at [142, 116] on select "**********" at bounding box center [379, 125] width 474 height 18
select select "*********"
click option "*********" at bounding box center [0, 0] width 0 height 0
click at [602, 307] on button "Confirmar" at bounding box center [586, 308] width 59 height 23
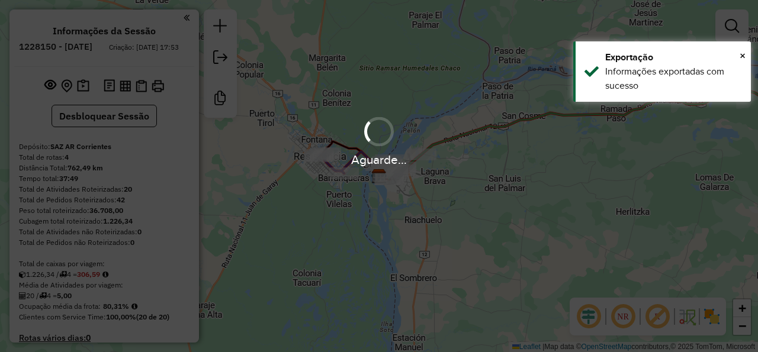
click at [223, 58] on div "Aguarde..." at bounding box center [379, 176] width 758 height 352
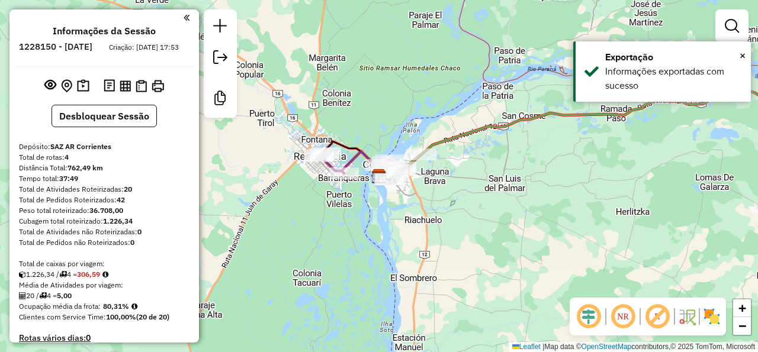
click at [223, 58] on em at bounding box center [220, 57] width 14 height 14
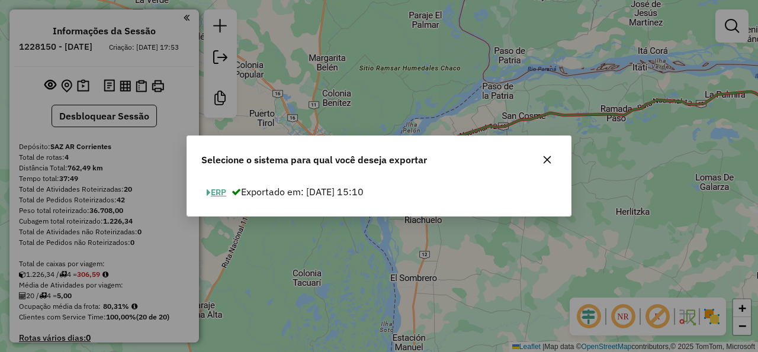
click at [223, 194] on button "ERP" at bounding box center [216, 193] width 30 height 18
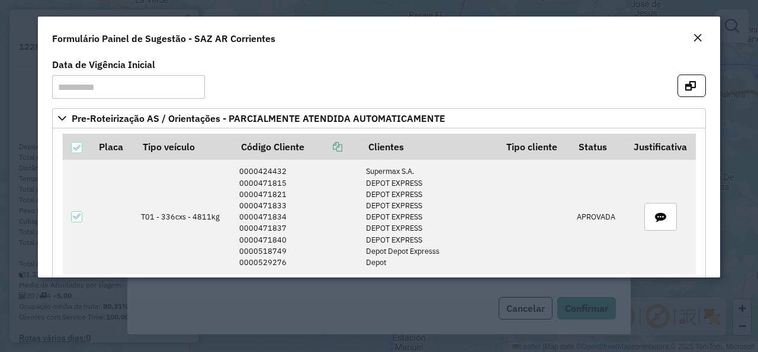
click at [700, 36] on em "Close" at bounding box center [697, 37] width 9 height 9
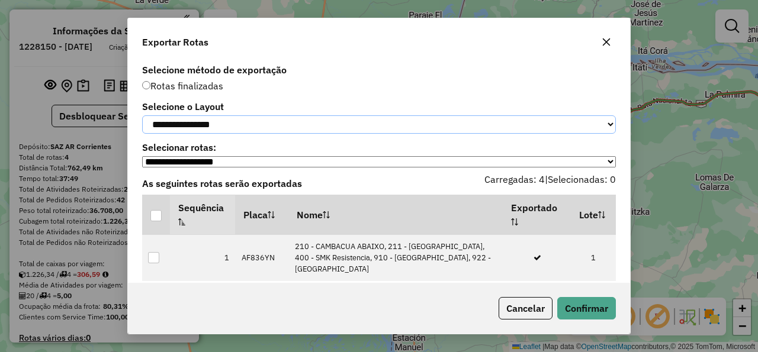
click at [142, 116] on select "**********" at bounding box center [379, 125] width 474 height 18
select select "*********"
click option "*********" at bounding box center [0, 0] width 0 height 0
click at [156, 220] on div at bounding box center [155, 215] width 11 height 11
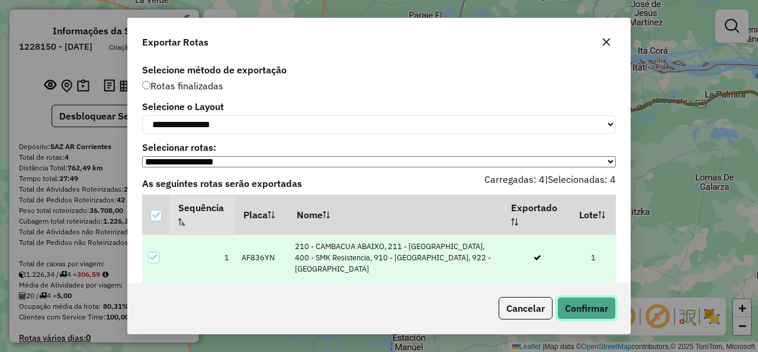
click at [576, 310] on button "Confirmar" at bounding box center [586, 308] width 59 height 23
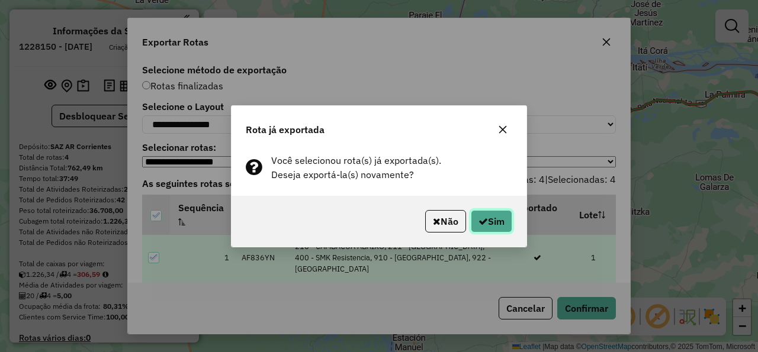
click at [503, 223] on button "Sim" at bounding box center [491, 221] width 41 height 23
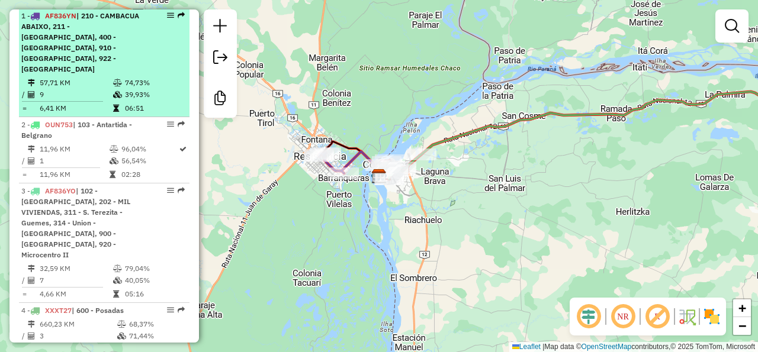
scroll to position [440, 0]
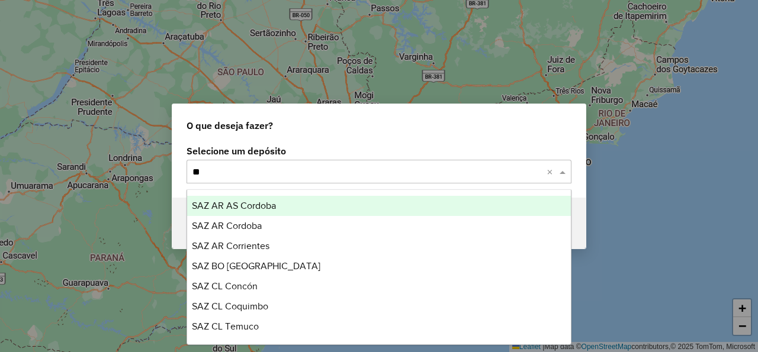
type input "***"
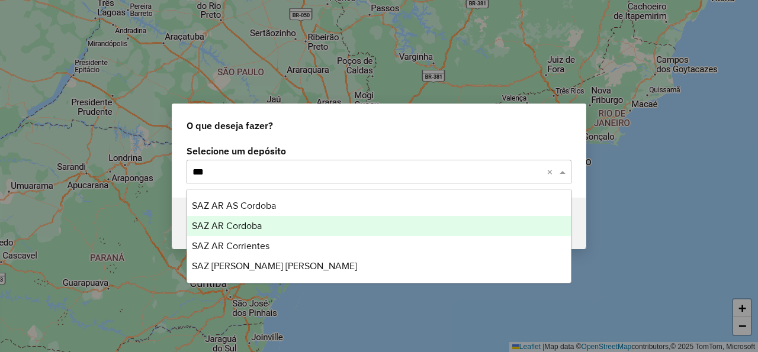
click at [256, 228] on span "SAZ AR Cordoba" at bounding box center [227, 226] width 70 height 10
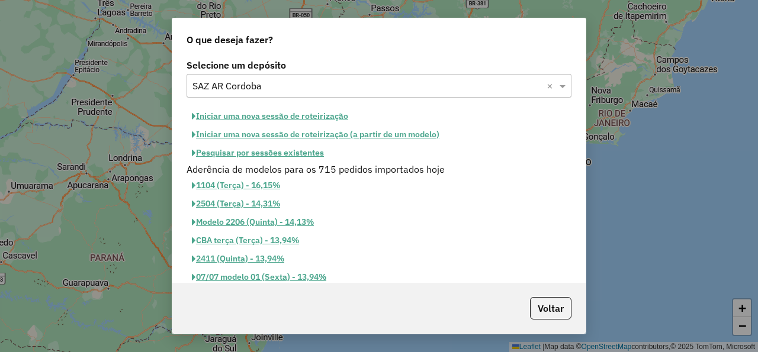
click at [265, 114] on button "Iniciar uma nova sessão de roteirização" at bounding box center [270, 116] width 167 height 18
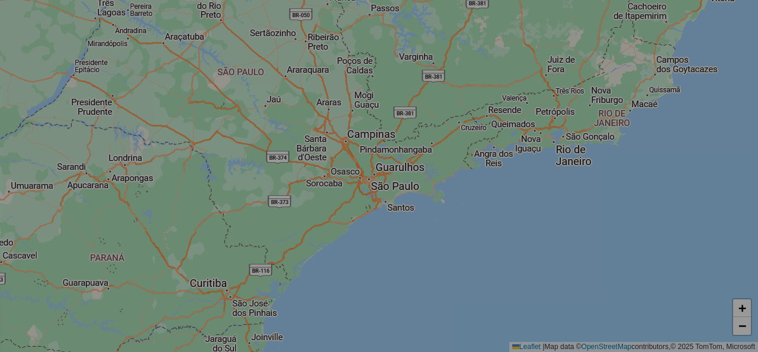
select select "*"
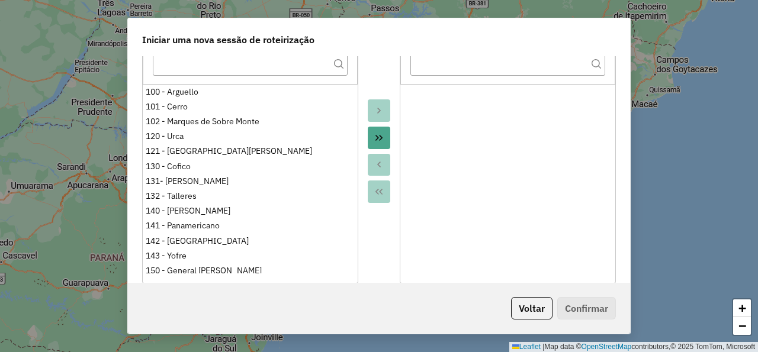
scroll to position [355, 0]
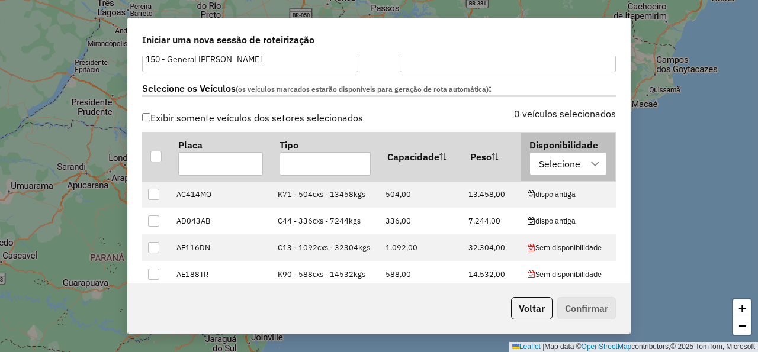
click at [556, 166] on div "Selecione" at bounding box center [560, 164] width 50 height 23
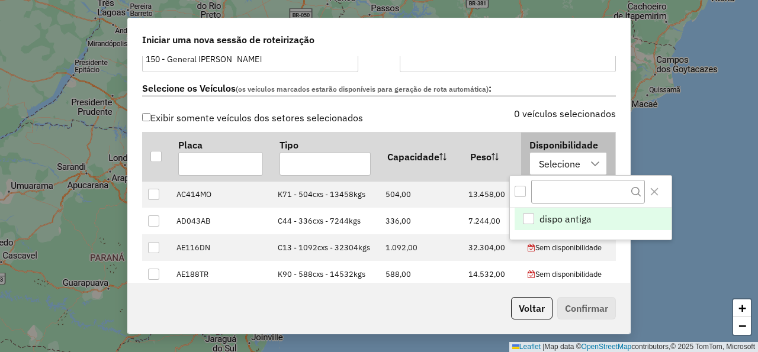
scroll to position [8, 62]
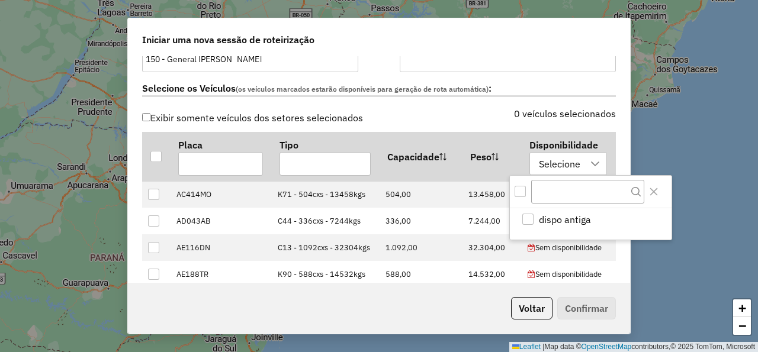
click at [523, 195] on div "All items unselected" at bounding box center [520, 191] width 11 height 11
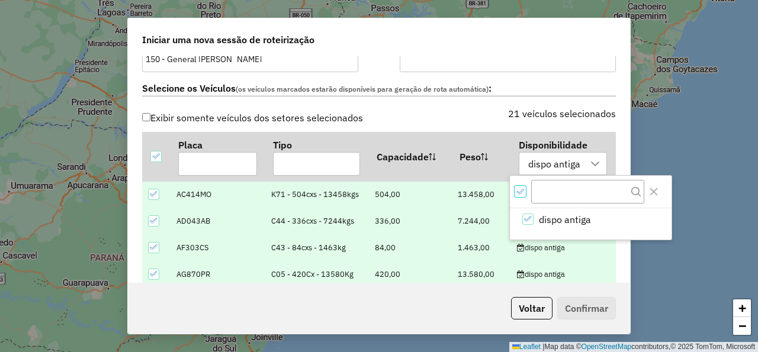
click at [495, 107] on div "Selecione os Veículos (os veículos marcados estarão disponíveis para geração de…" at bounding box center [379, 90] width 488 height 37
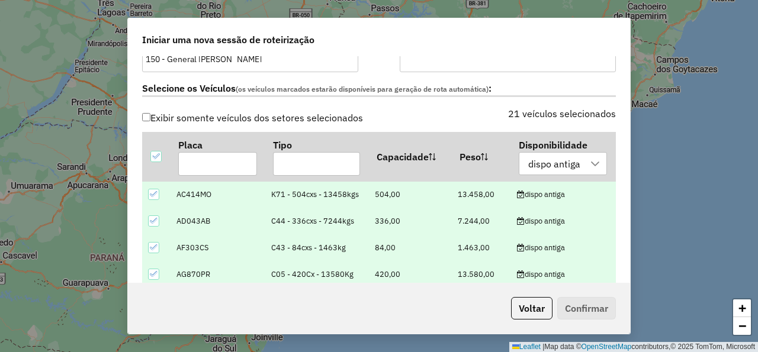
click at [495, 94] on label "Selecione os Veículos (os veículos marcados estarão disponíveis para geração de…" at bounding box center [379, 89] width 474 height 16
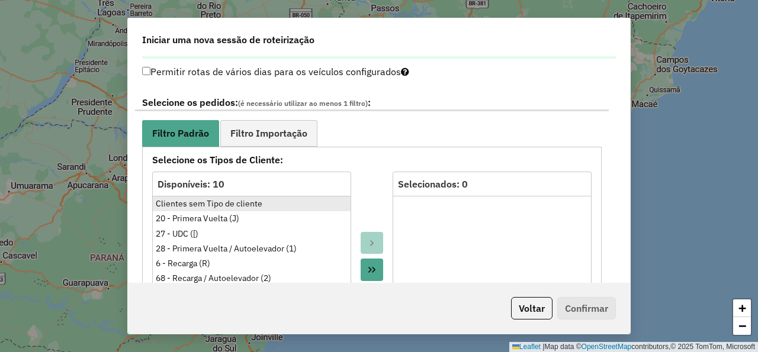
scroll to position [640, 0]
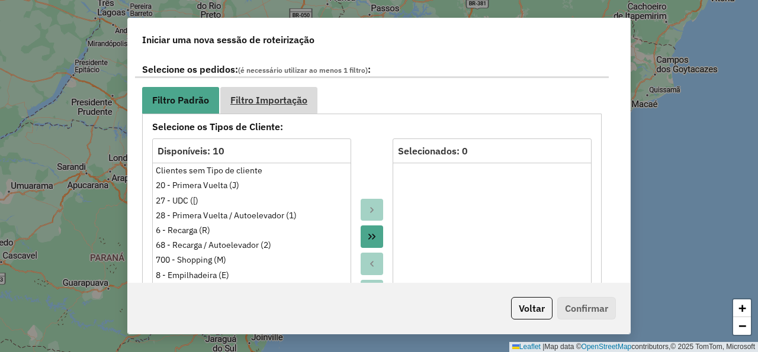
click at [273, 104] on span "Filtro Importação" at bounding box center [268, 99] width 77 height 9
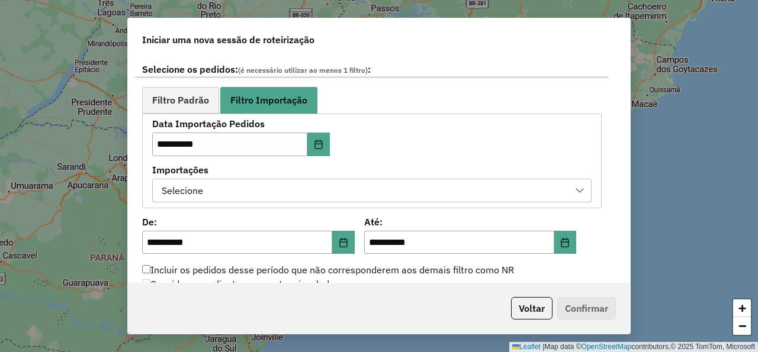
click at [278, 192] on div "Selecione" at bounding box center [363, 190] width 411 height 23
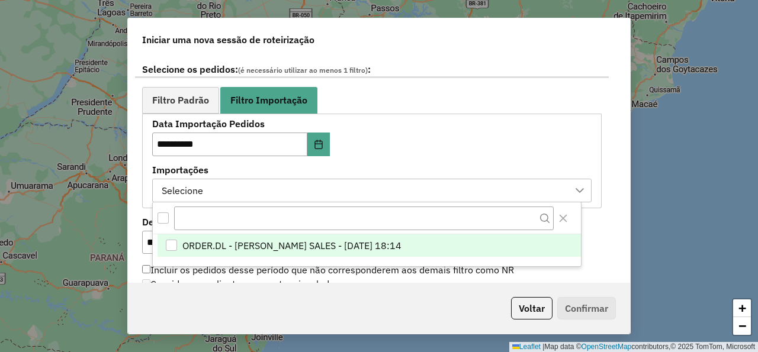
scroll to position [8, 62]
click at [297, 250] on span "ORDER.DL - NATHALIA DA COSTA SALES - 11/08/2025 18:14" at bounding box center [291, 246] width 219 height 14
click at [457, 120] on div "**********" at bounding box center [372, 161] width 440 height 82
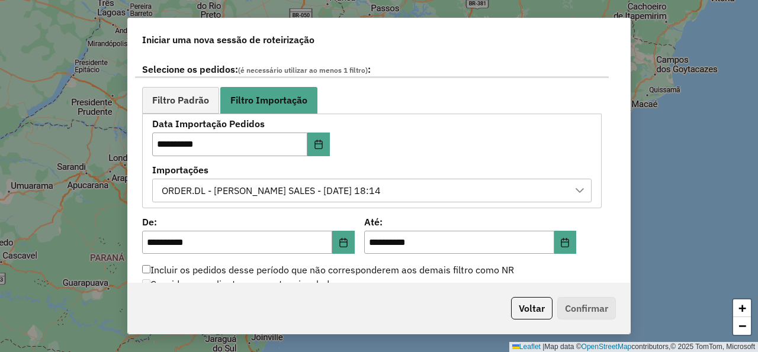
scroll to position [782, 0]
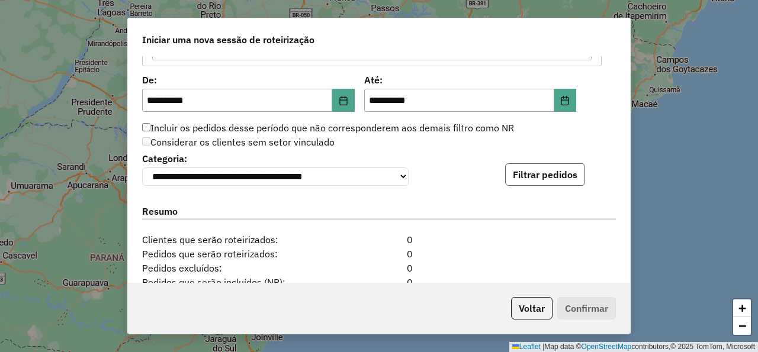
click at [517, 173] on button "Filtrar pedidos" at bounding box center [545, 174] width 80 height 23
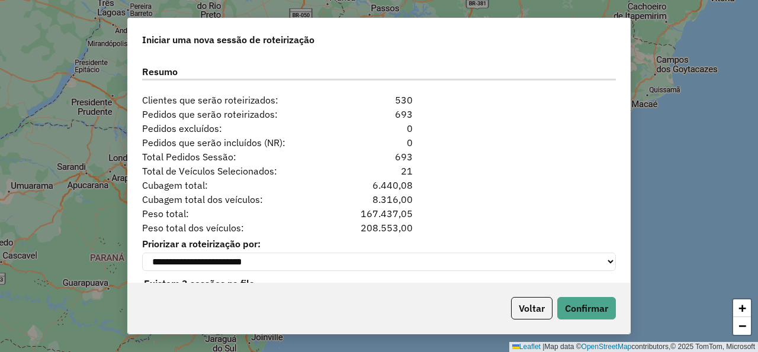
scroll to position [1198, 0]
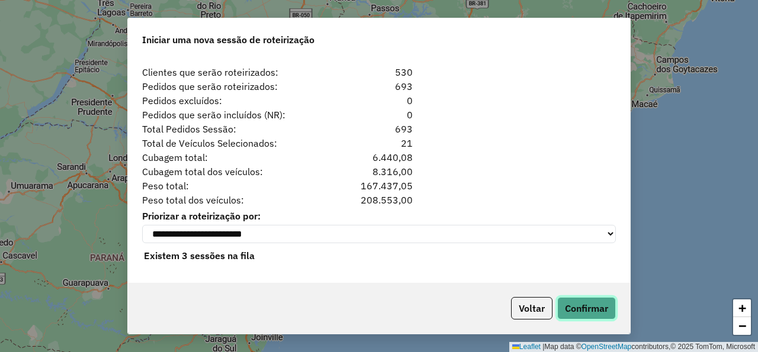
click at [600, 310] on button "Confirmar" at bounding box center [586, 308] width 59 height 23
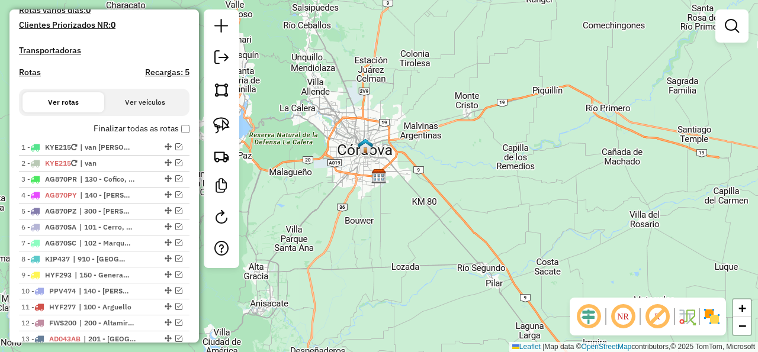
scroll to position [320, 0]
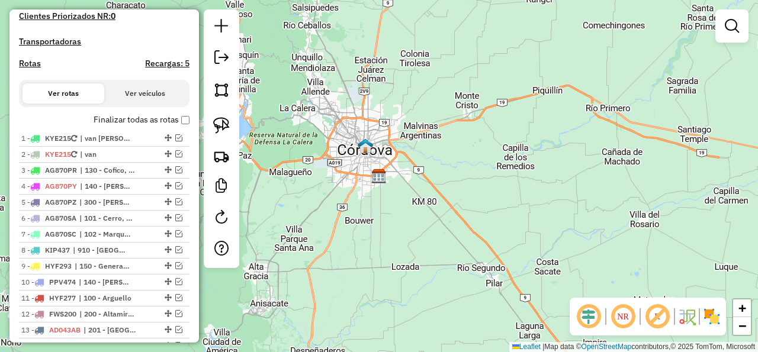
click at [637, 209] on div "Janela de atendimento Grade de atendimento Capacidade Transportadoras Veículos …" at bounding box center [379, 176] width 758 height 352
click at [214, 54] on link at bounding box center [222, 59] width 24 height 27
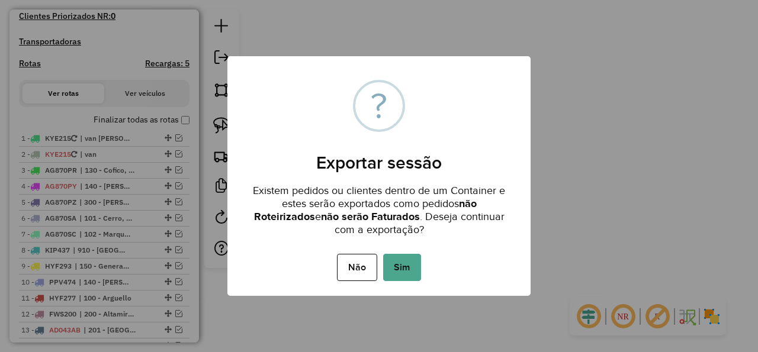
click at [402, 260] on button "Sim" at bounding box center [402, 267] width 38 height 27
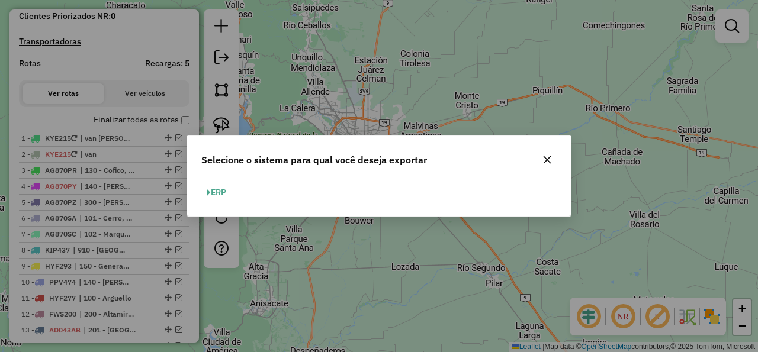
click at [220, 194] on button "ERP" at bounding box center [216, 193] width 30 height 18
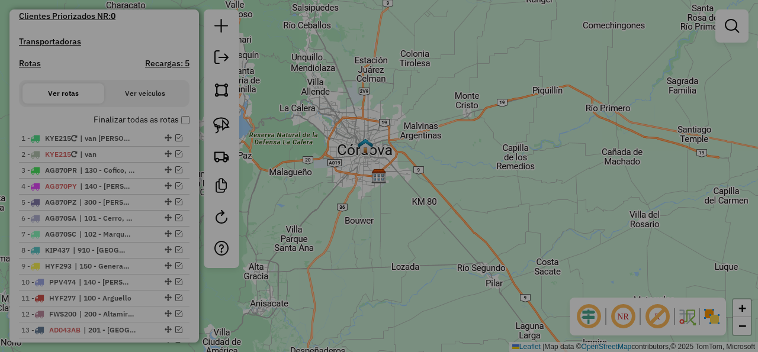
select select "*********"
select select "**"
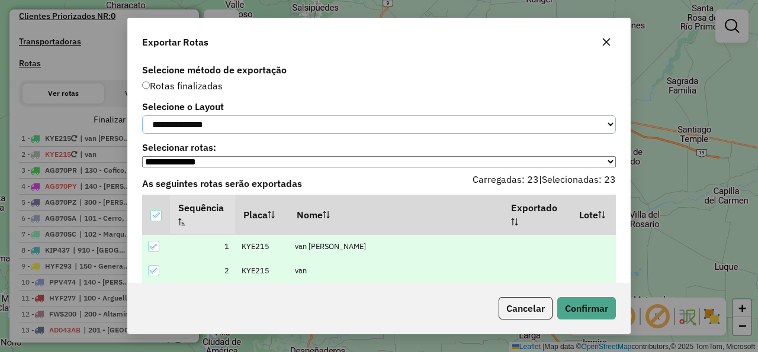
click at [142, 116] on select "**********" at bounding box center [379, 125] width 474 height 18
click option "*********" at bounding box center [0, 0] width 0 height 0
click at [606, 306] on button "Confirmar" at bounding box center [586, 308] width 59 height 23
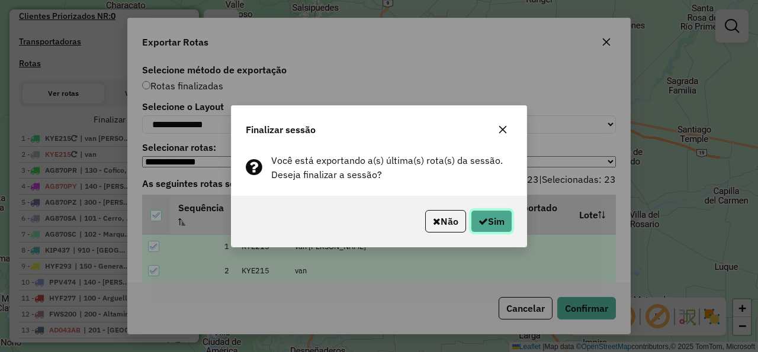
click at [486, 213] on button "Sim" at bounding box center [491, 221] width 41 height 23
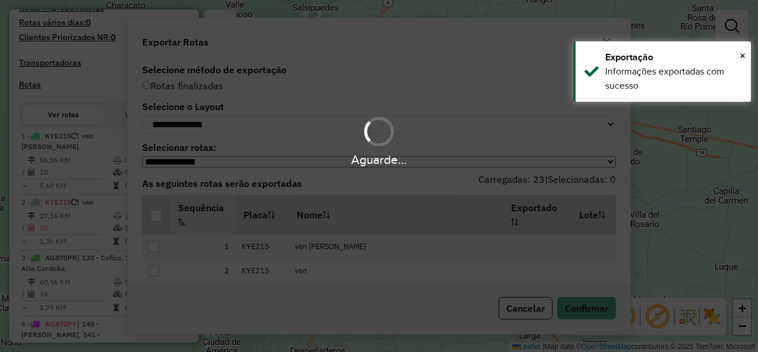
scroll to position [352, 0]
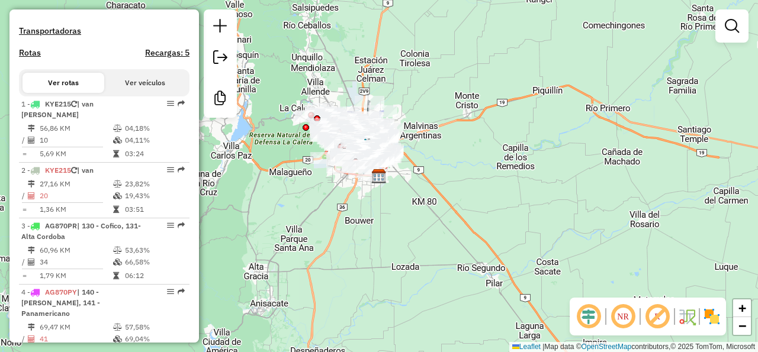
click at [233, 61] on div at bounding box center [220, 63] width 33 height 108
click at [230, 60] on link at bounding box center [221, 59] width 24 height 27
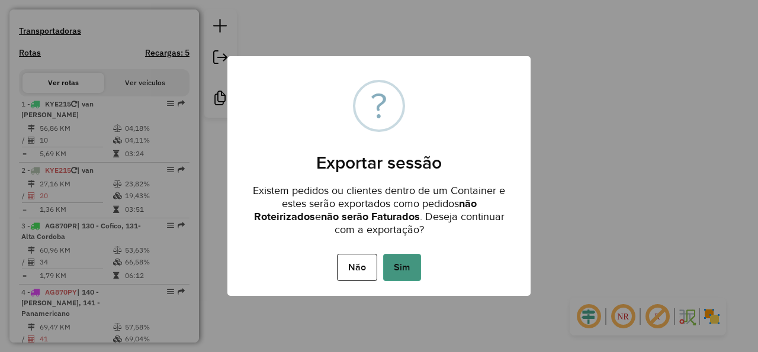
click at [415, 274] on button "Sim" at bounding box center [402, 267] width 38 height 27
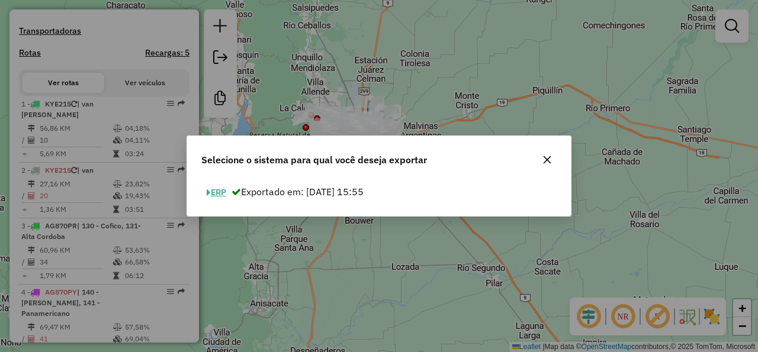
click at [224, 190] on button "ERP" at bounding box center [216, 193] width 30 height 18
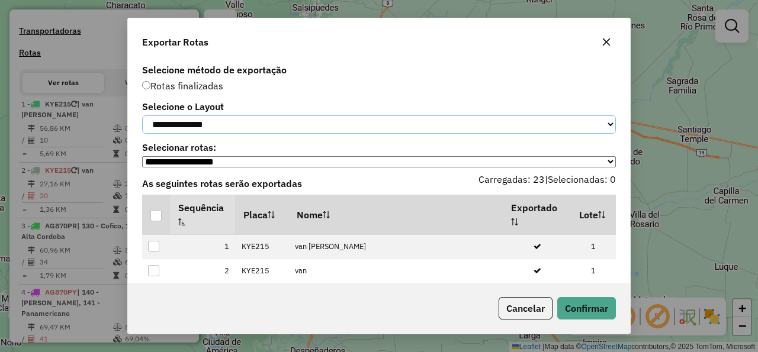
click at [142, 116] on select "**********" at bounding box center [379, 125] width 474 height 18
select select "*********"
click option "*********" at bounding box center [0, 0] width 0 height 0
click at [156, 222] on div at bounding box center [155, 215] width 11 height 11
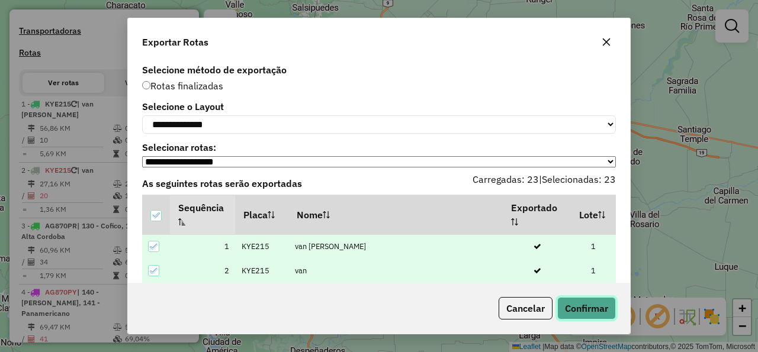
click at [586, 308] on button "Confirmar" at bounding box center [586, 308] width 59 height 23
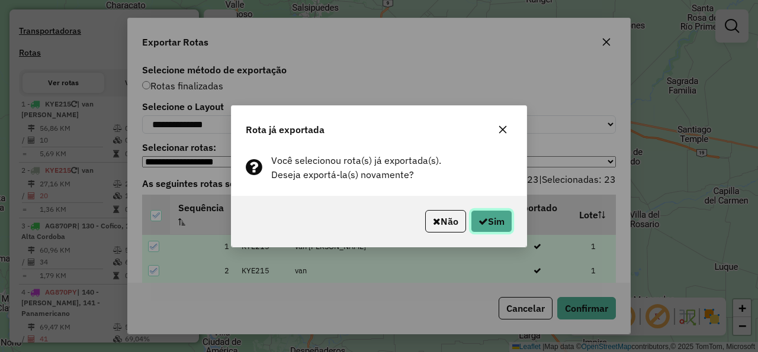
click at [489, 227] on button "Sim" at bounding box center [491, 221] width 41 height 23
